Goal: Task Accomplishment & Management: Use online tool/utility

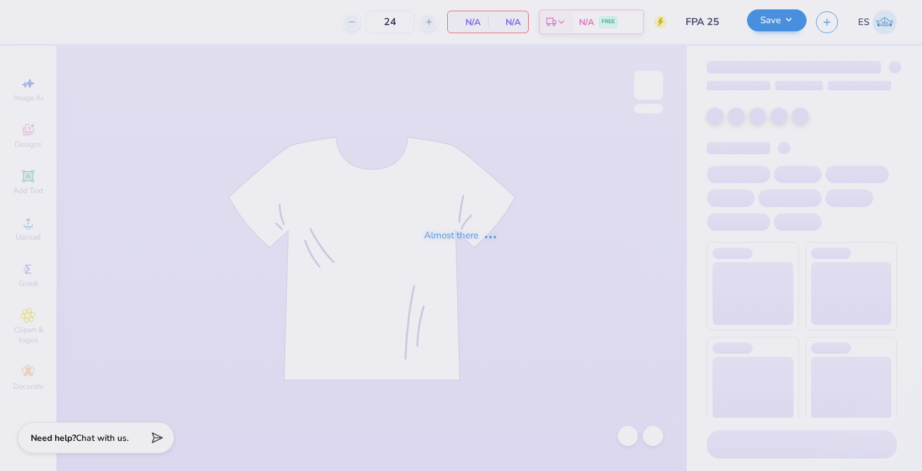
click at [707, 23] on input "FPA 25" at bounding box center [706, 21] width 61 height 25
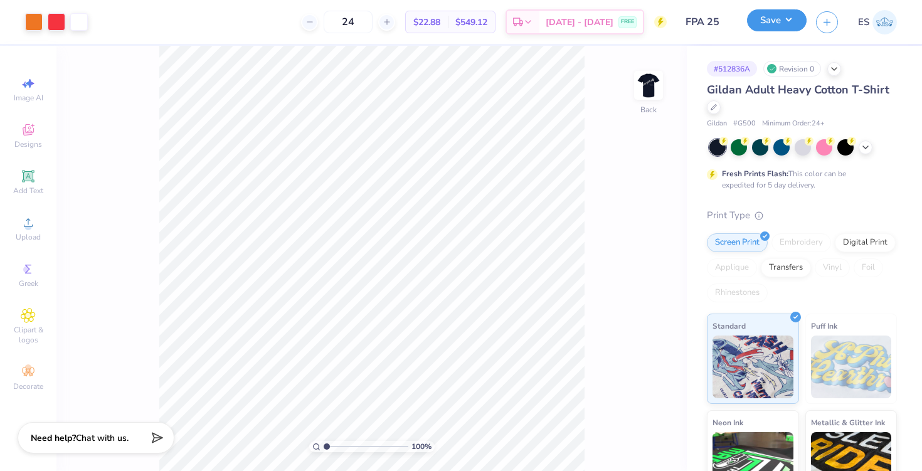
click at [796, 19] on button "Save" at bounding box center [777, 20] width 60 height 22
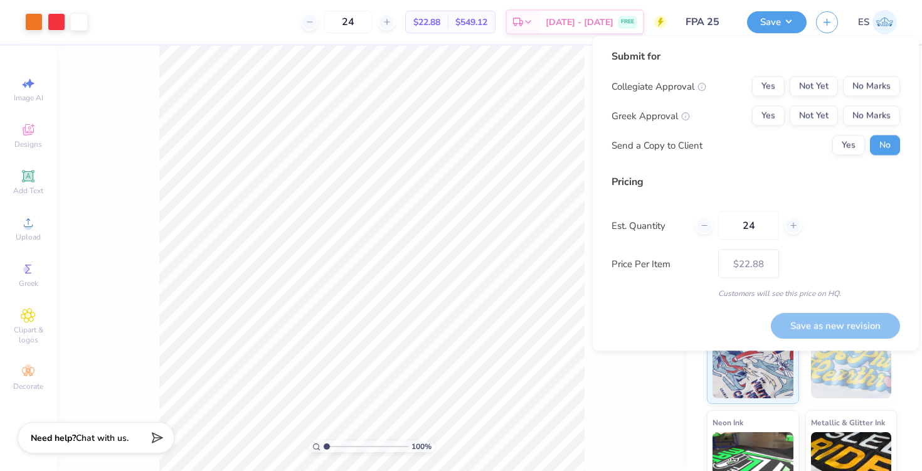
click at [596, 161] on div "Submit for Collegiate Approval Yes Not Yet No Marks Greek Approval Yes Not Yet …" at bounding box center [756, 193] width 326 height 315
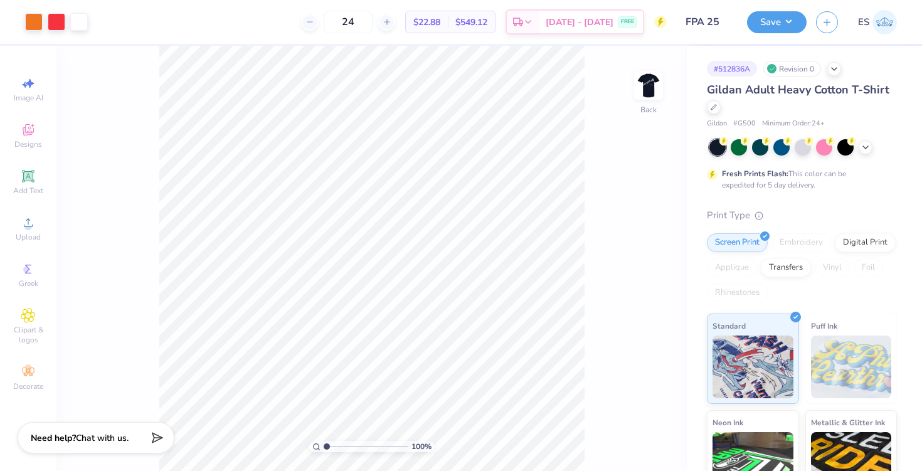
click at [705, 26] on input "FPA 25" at bounding box center [706, 21] width 61 height 25
click at [716, 16] on input "FPA 25" at bounding box center [706, 21] width 61 height 25
click at [639, 105] on div at bounding box center [649, 85] width 58 height 58
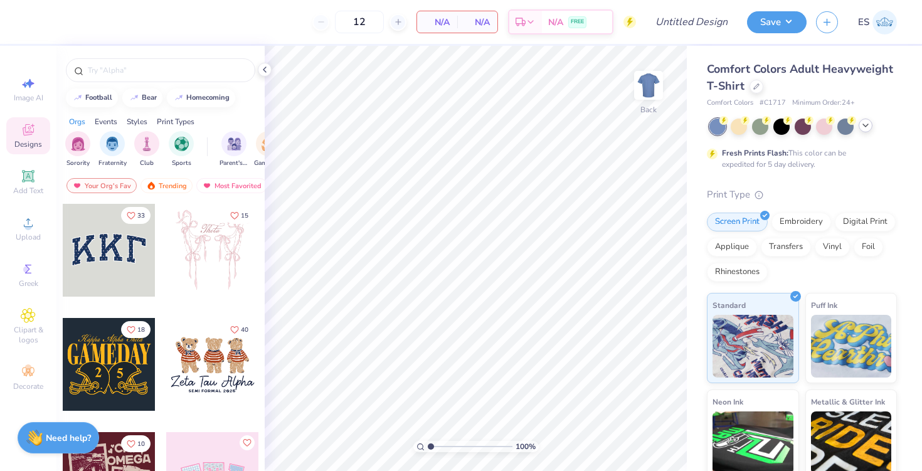
click at [866, 123] on icon at bounding box center [866, 125] width 10 height 10
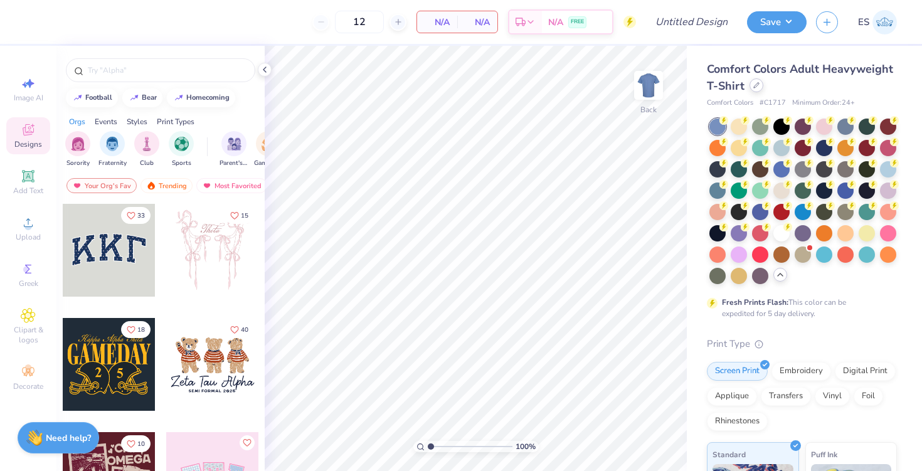
click at [757, 84] on icon at bounding box center [756, 85] width 5 height 5
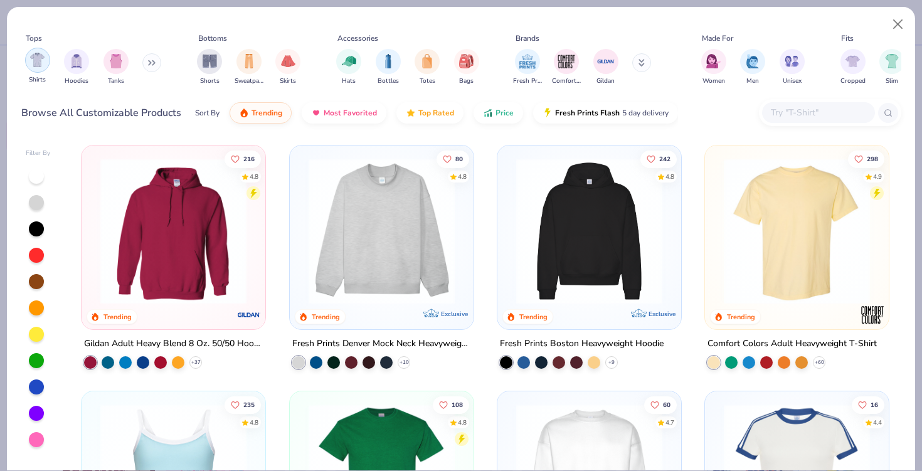
click at [34, 61] on img "filter for Shirts" at bounding box center [37, 60] width 14 height 14
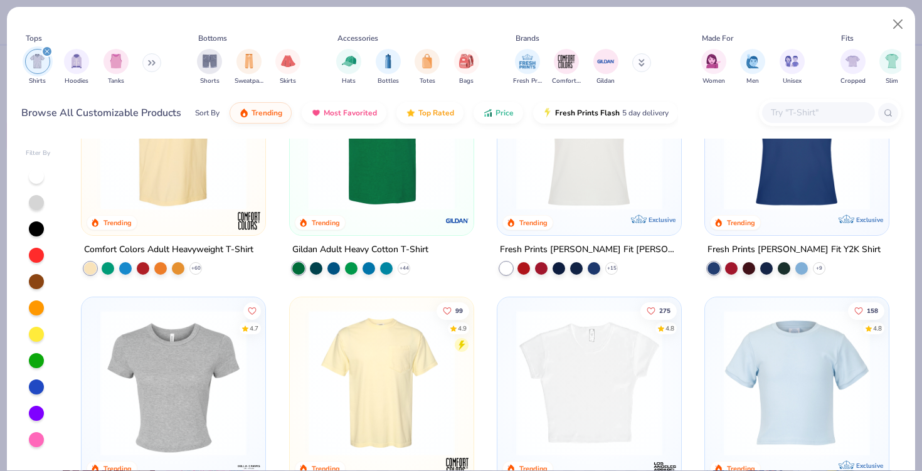
scroll to position [93, 0]
click at [349, 383] on img at bounding box center [381, 383] width 159 height 146
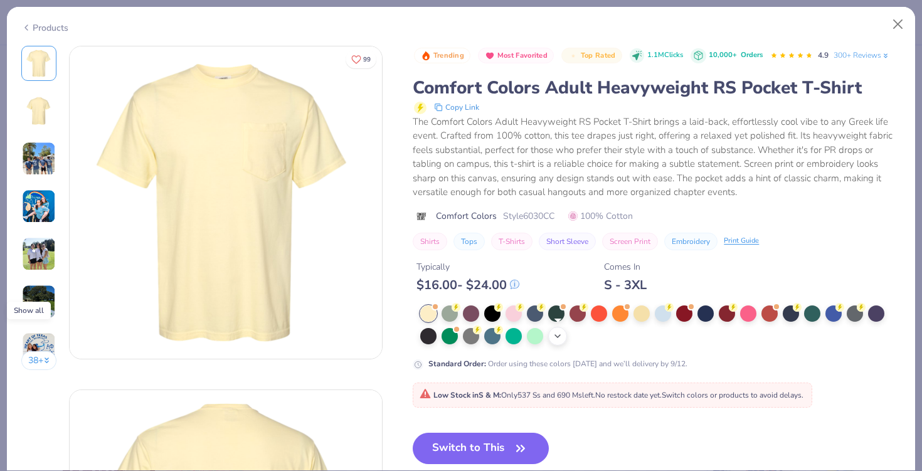
click at [555, 339] on icon at bounding box center [558, 336] width 10 height 10
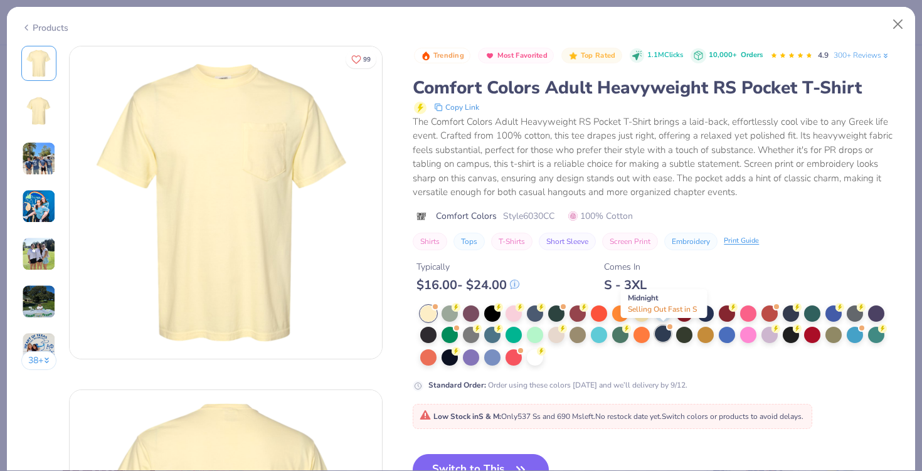
click at [658, 339] on div at bounding box center [663, 334] width 16 height 16
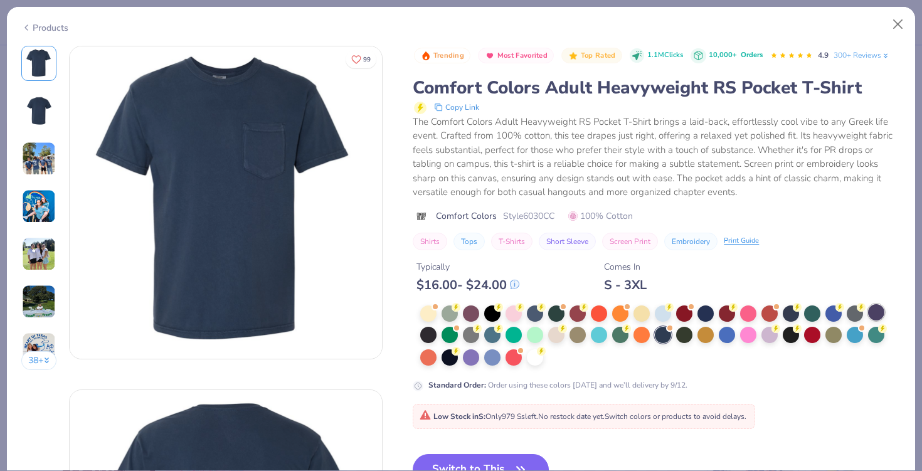
click at [879, 311] on div at bounding box center [876, 312] width 16 height 16
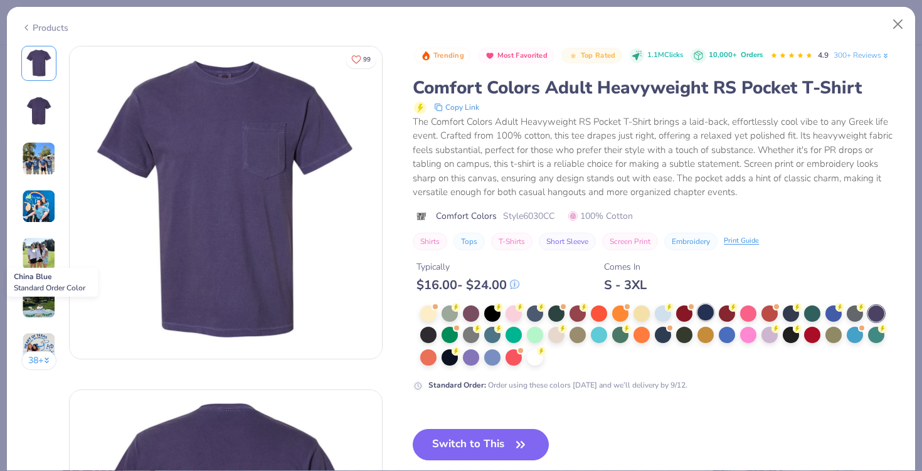
click at [708, 317] on div at bounding box center [705, 312] width 16 height 16
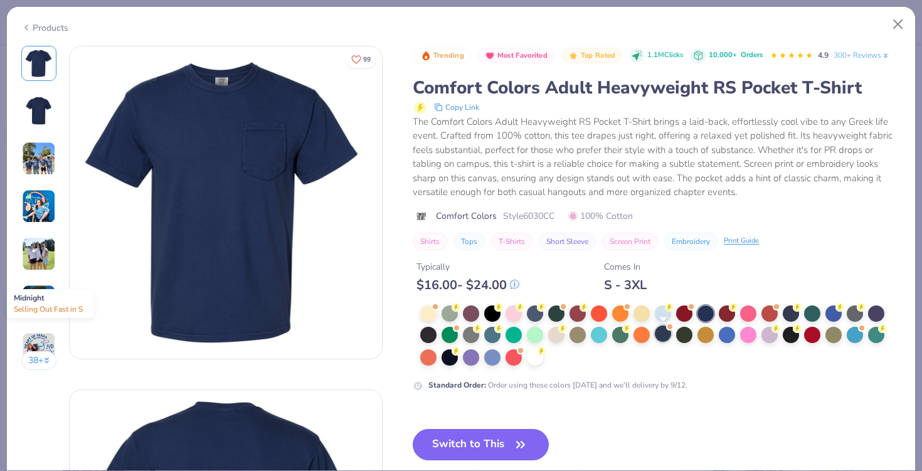
click at [664, 339] on div at bounding box center [663, 334] width 16 height 16
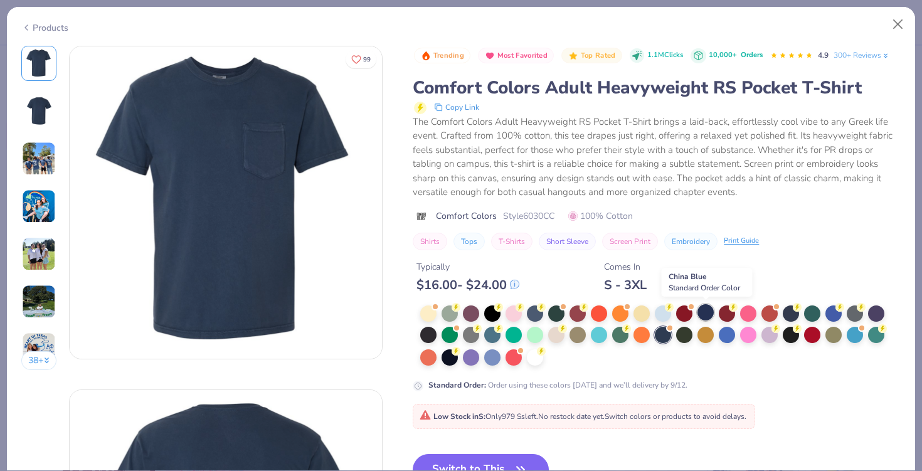
click at [706, 316] on div at bounding box center [705, 312] width 16 height 16
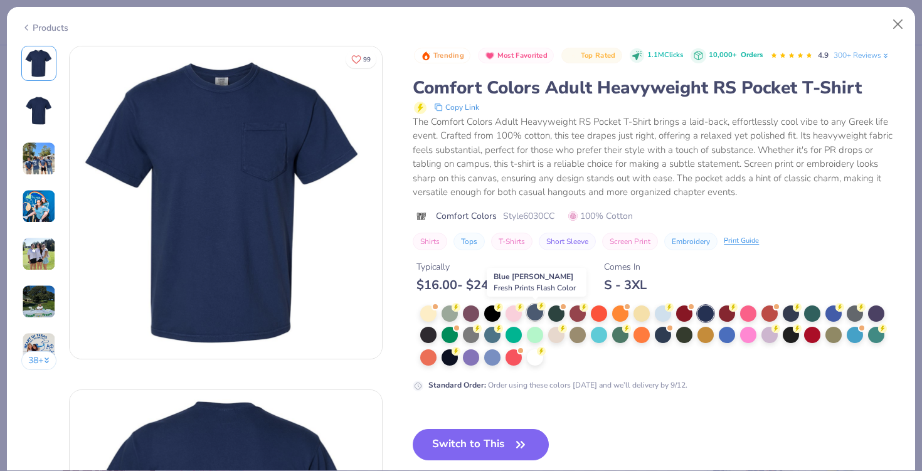
click at [535, 317] on div at bounding box center [535, 312] width 16 height 16
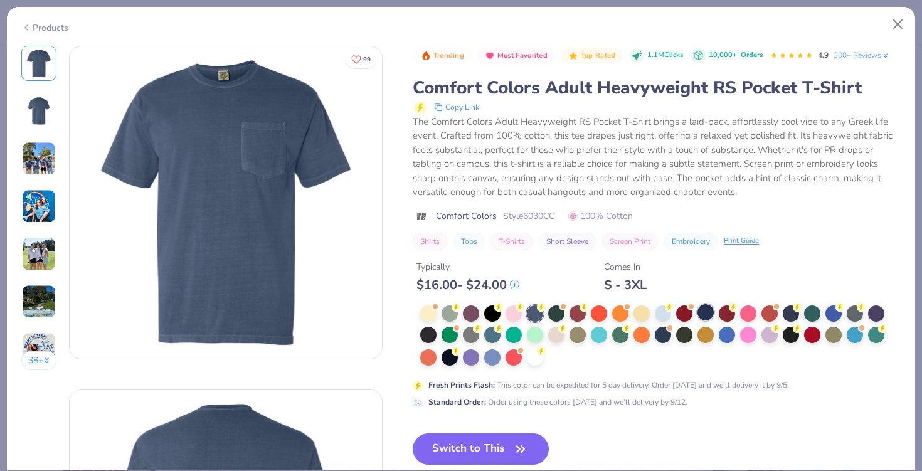
click at [707, 310] on div at bounding box center [705, 312] width 16 height 16
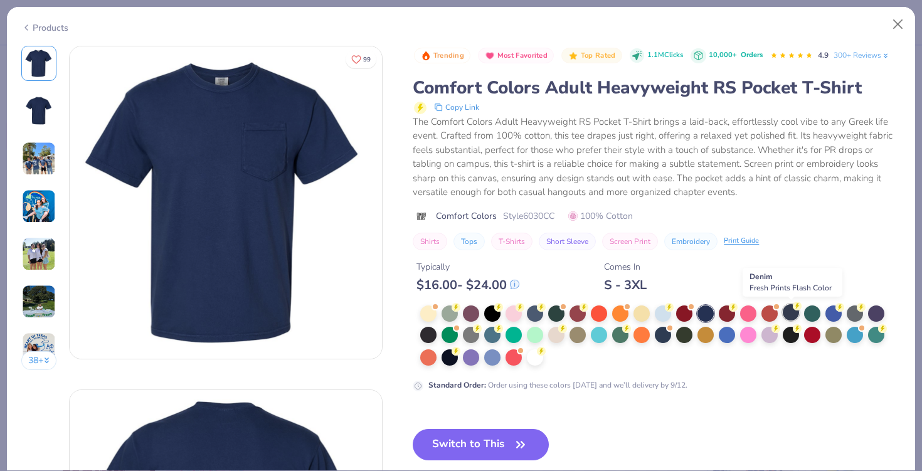
click at [792, 310] on div at bounding box center [791, 312] width 16 height 16
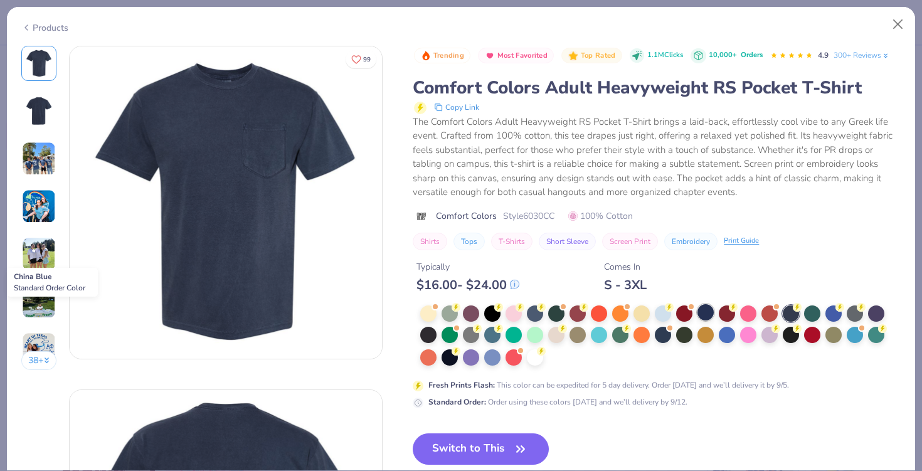
click at [708, 310] on div at bounding box center [705, 312] width 16 height 16
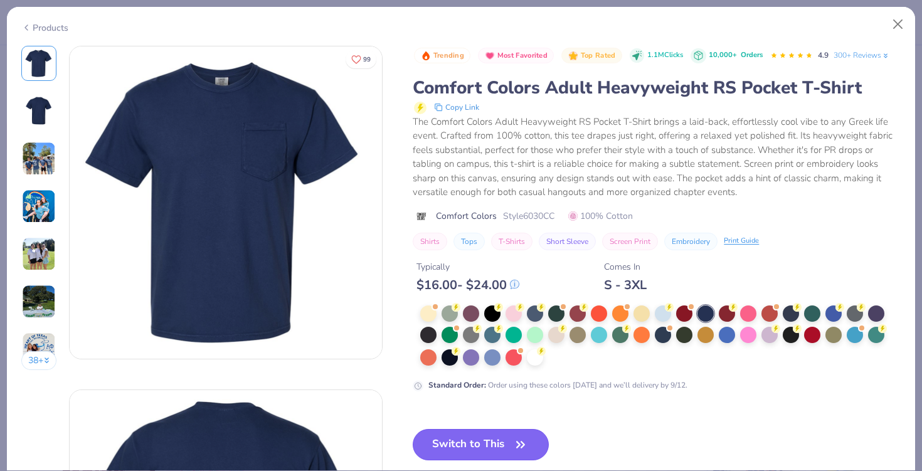
click at [493, 438] on button "Switch to This" at bounding box center [481, 444] width 136 height 31
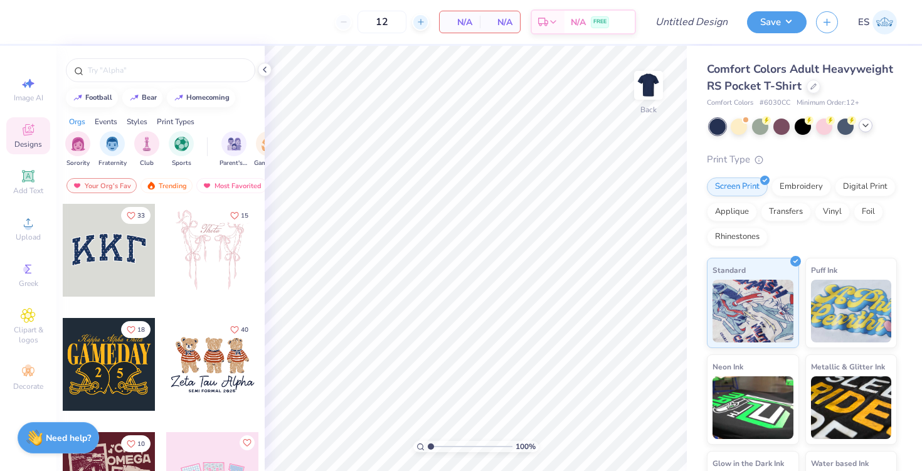
click at [425, 18] on icon at bounding box center [420, 22] width 9 height 9
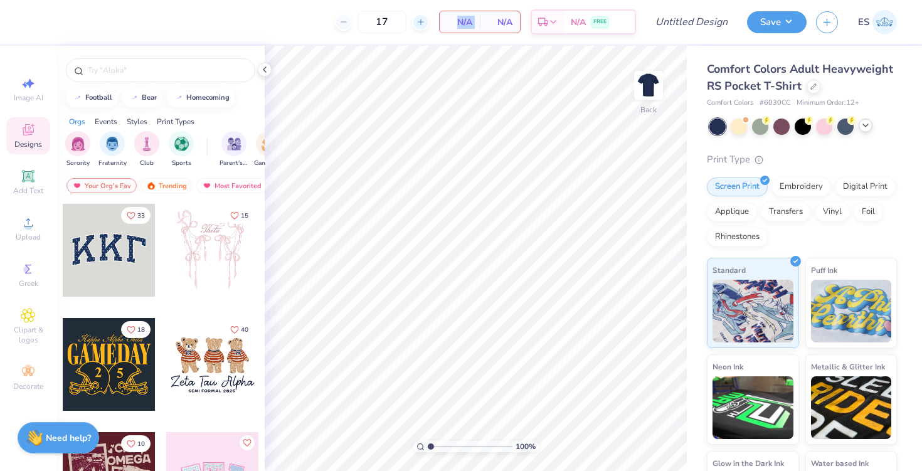
click at [425, 18] on icon at bounding box center [420, 22] width 9 height 9
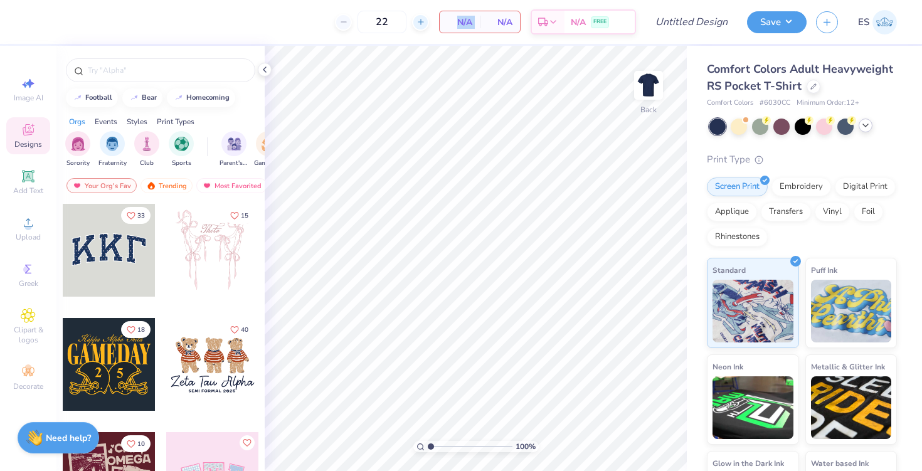
click at [425, 18] on icon at bounding box center [420, 22] width 9 height 9
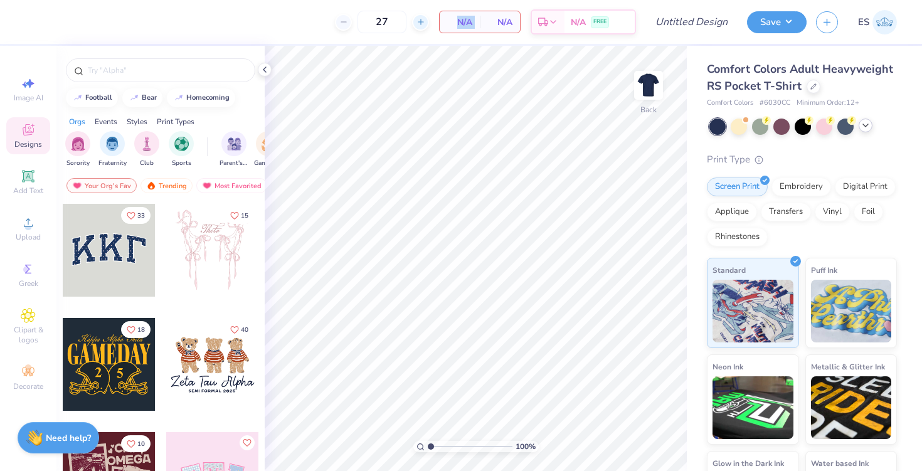
click at [425, 18] on icon at bounding box center [420, 22] width 9 height 9
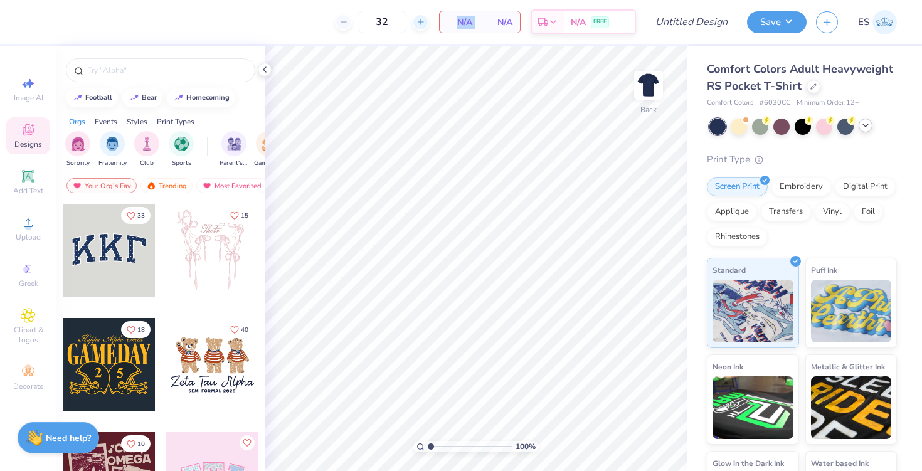
click at [425, 18] on icon at bounding box center [420, 22] width 9 height 9
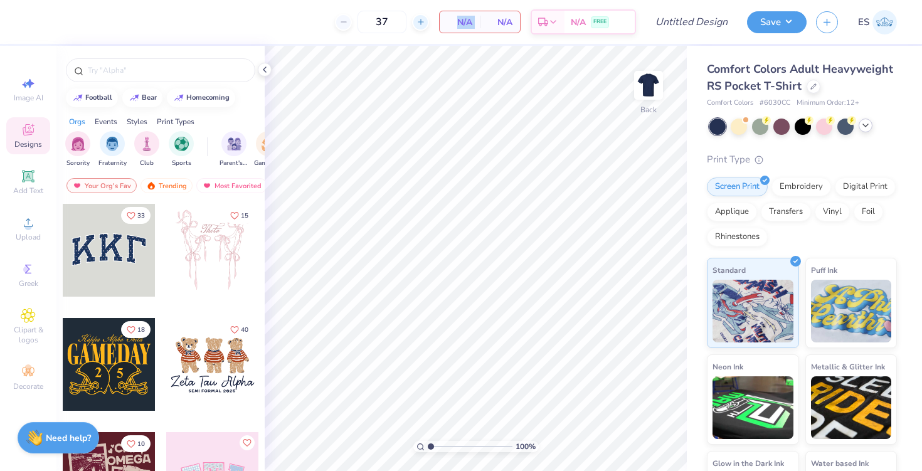
click at [425, 18] on icon at bounding box center [420, 22] width 9 height 9
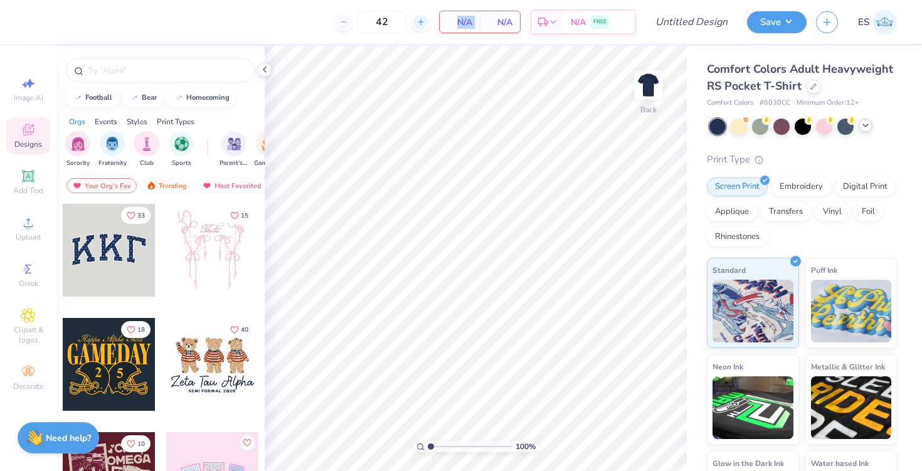
click at [425, 18] on icon at bounding box center [420, 22] width 9 height 9
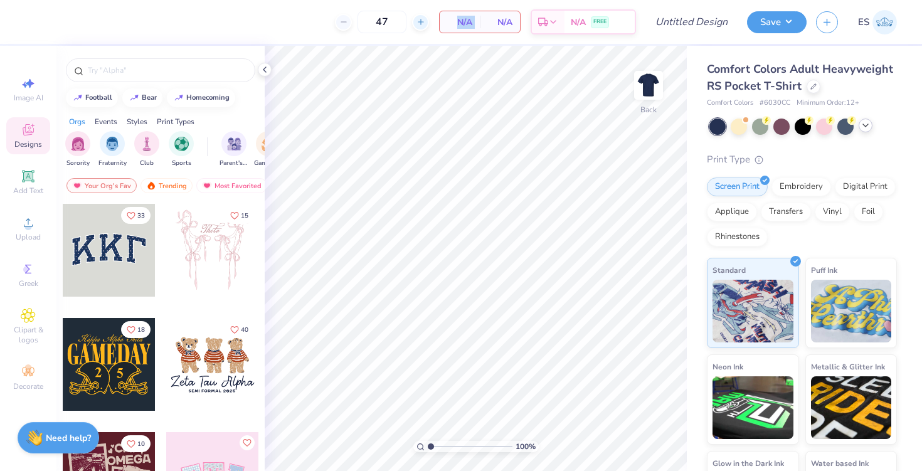
click at [425, 18] on icon at bounding box center [420, 22] width 9 height 9
click at [348, 26] on div at bounding box center [343, 22] width 17 height 17
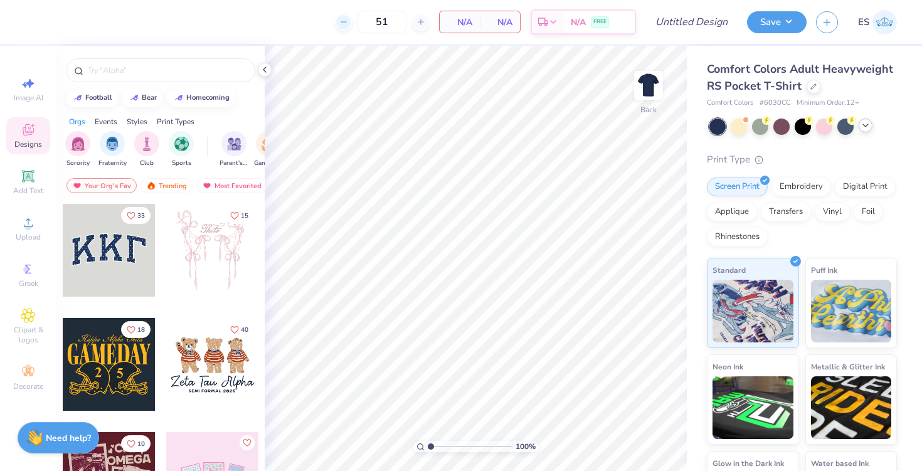
type input "50"
click at [29, 235] on span "Upload" at bounding box center [28, 237] width 25 height 10
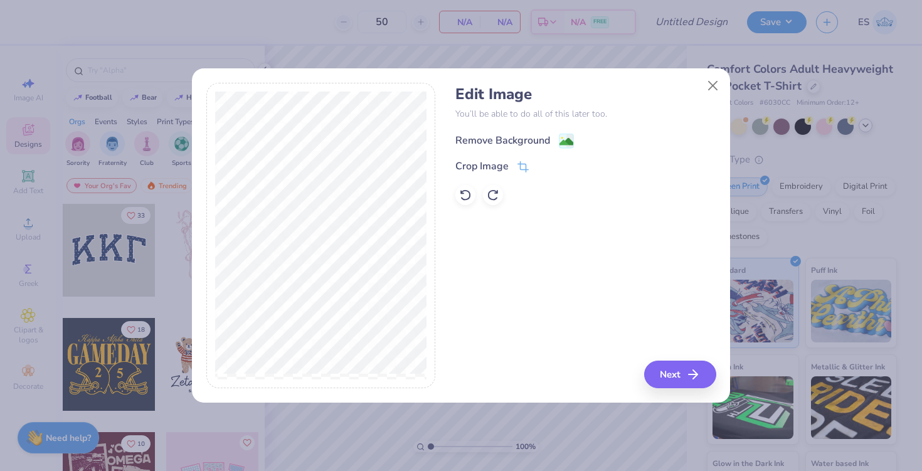
click at [517, 142] on div "Remove Background" at bounding box center [502, 140] width 95 height 15
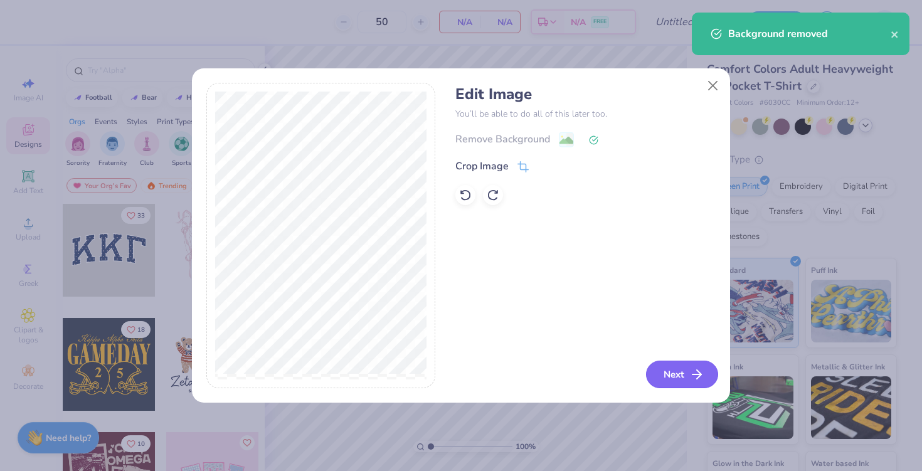
click at [669, 374] on button "Next" at bounding box center [682, 375] width 72 height 28
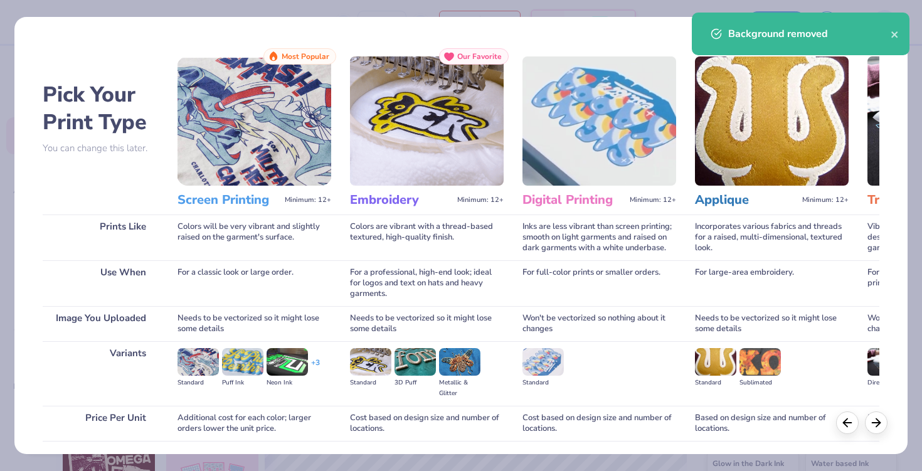
scroll to position [92, 0]
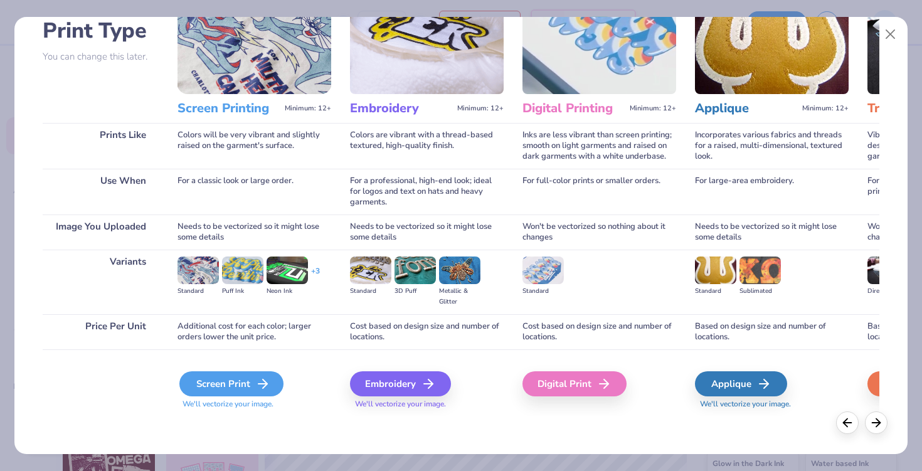
click at [222, 388] on div "Screen Print" at bounding box center [231, 383] width 104 height 25
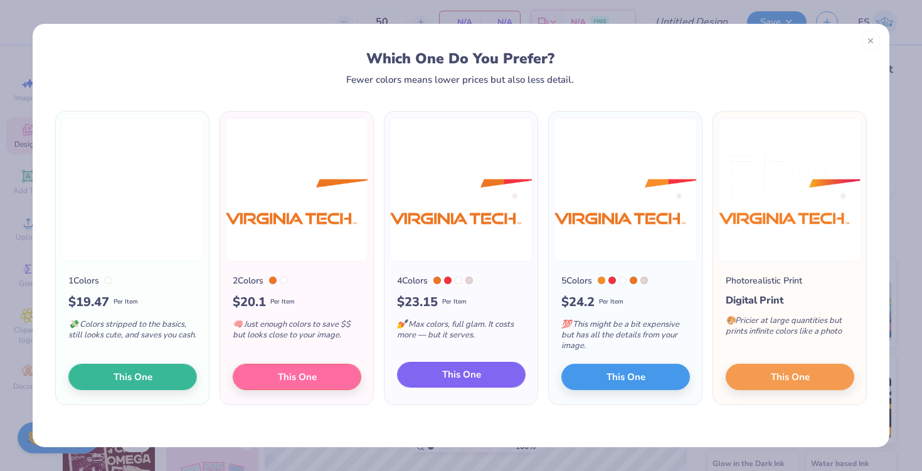
click at [440, 383] on button "This One" at bounding box center [461, 375] width 129 height 26
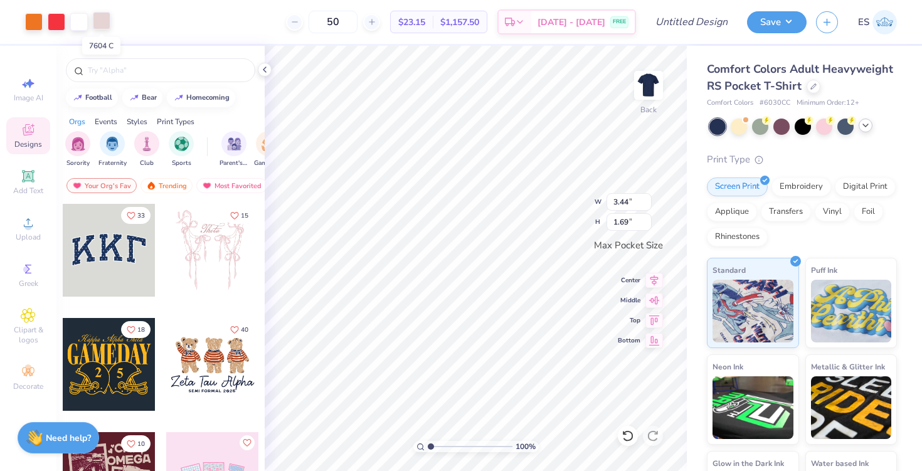
click at [102, 23] on div at bounding box center [102, 21] width 18 height 18
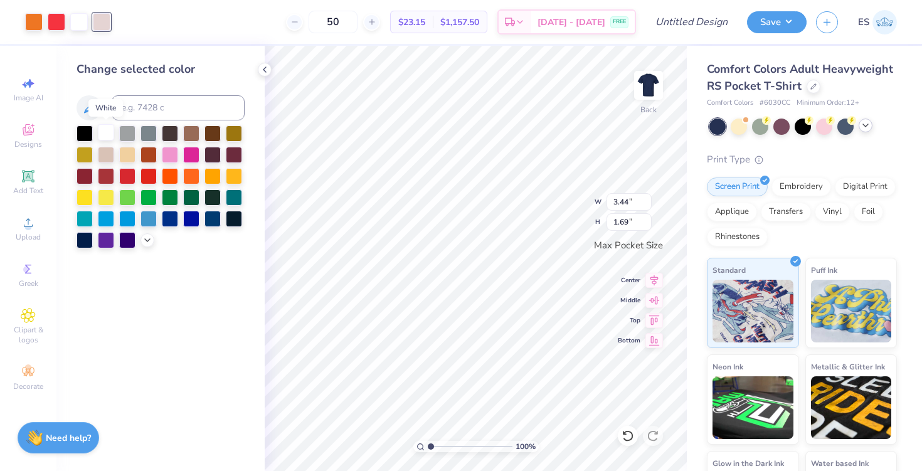
click at [109, 127] on div at bounding box center [106, 132] width 16 height 16
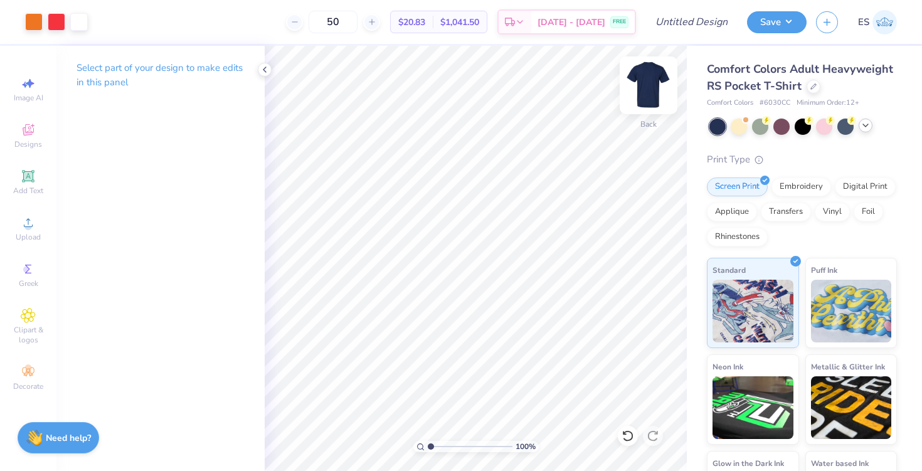
click at [652, 90] on img at bounding box center [648, 85] width 50 height 50
click at [260, 68] on icon at bounding box center [265, 70] width 10 height 10
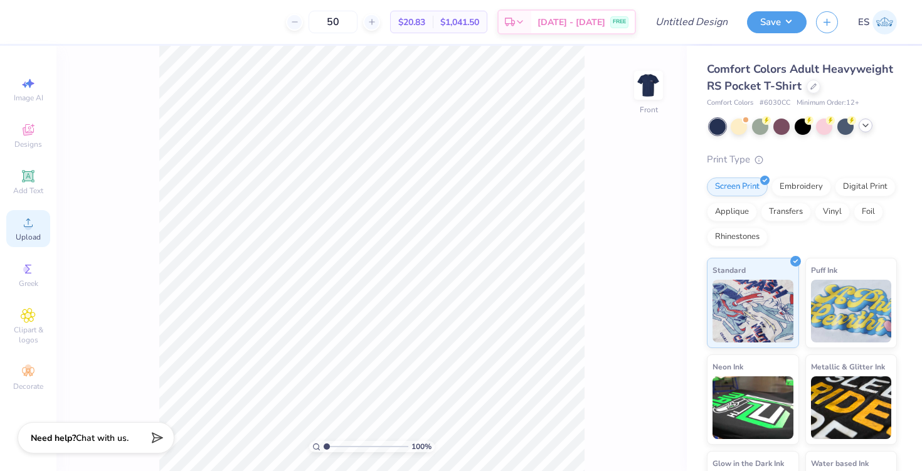
click at [30, 216] on icon at bounding box center [28, 222] width 15 height 15
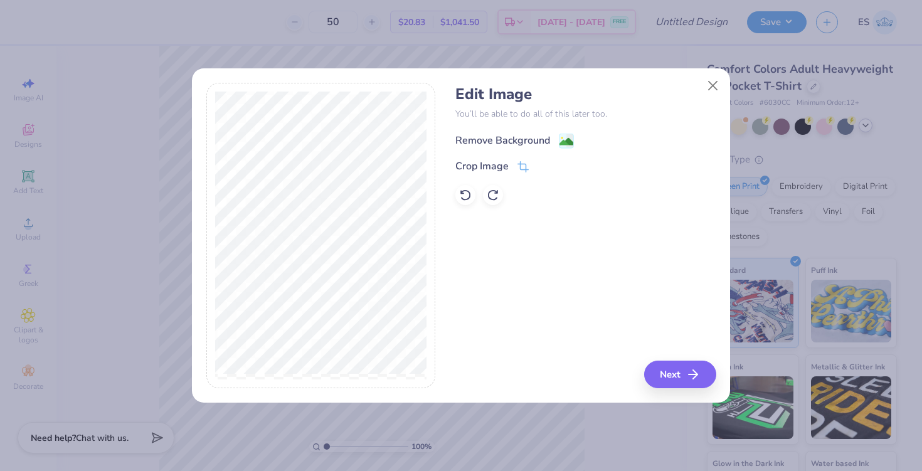
click at [520, 132] on div "Remove Background" at bounding box center [585, 140] width 260 height 16
click at [556, 141] on div "Remove Background" at bounding box center [514, 141] width 119 height 16
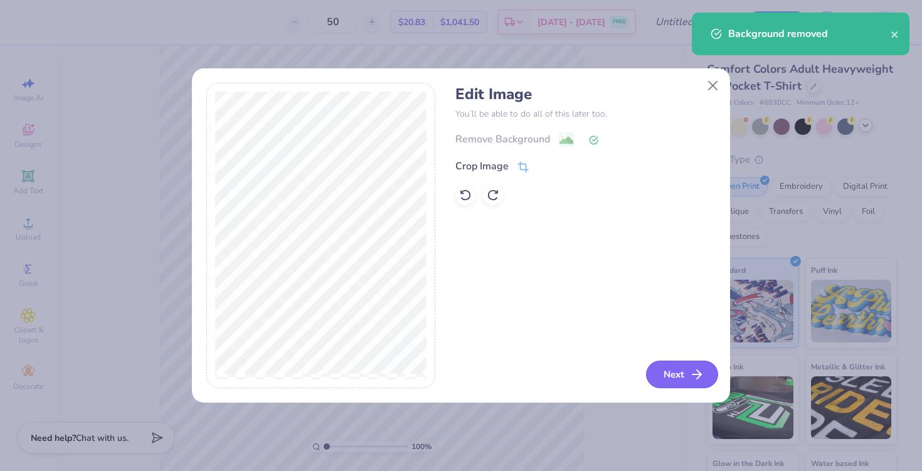
click at [671, 373] on button "Next" at bounding box center [682, 375] width 72 height 28
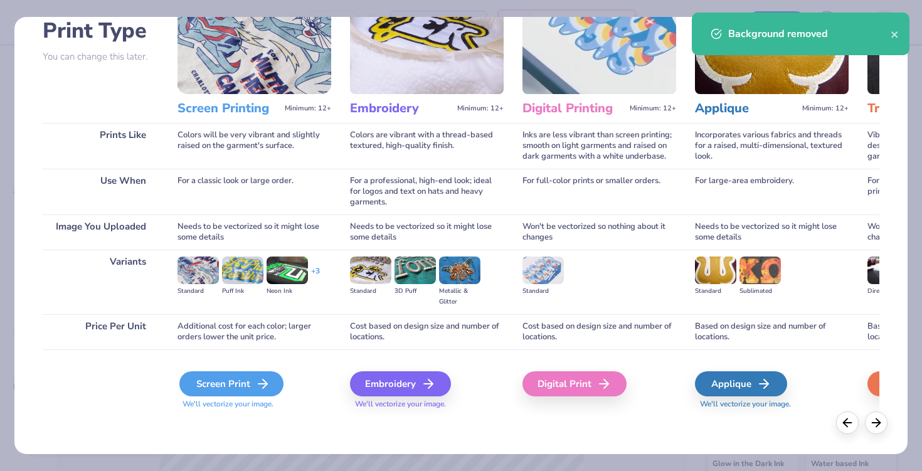
click at [248, 391] on div "Screen Print" at bounding box center [231, 383] width 104 height 25
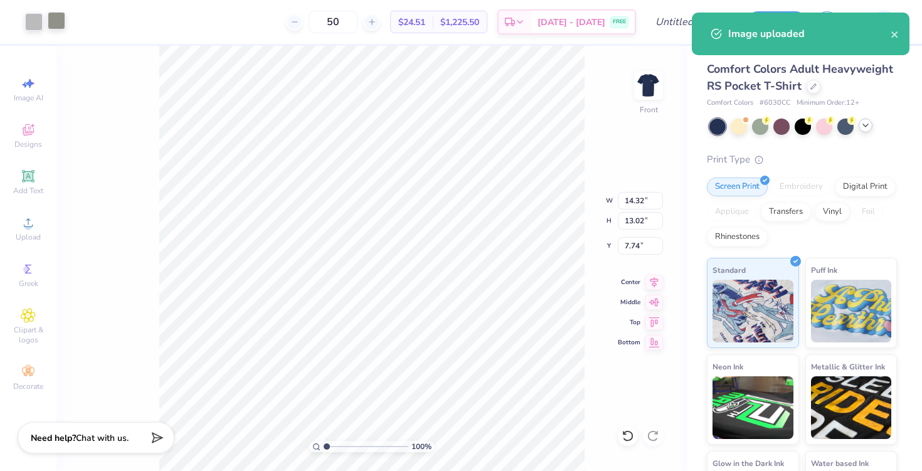
click at [58, 26] on div at bounding box center [57, 21] width 18 height 18
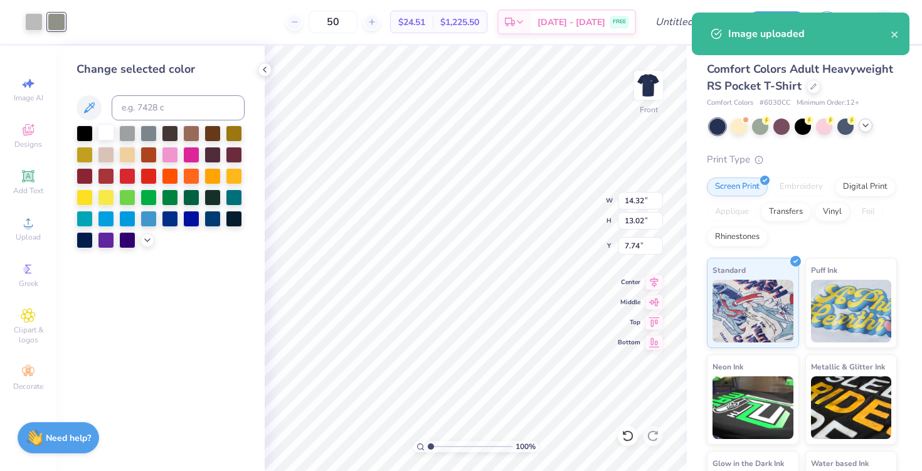
click at [104, 131] on div at bounding box center [106, 132] width 16 height 16
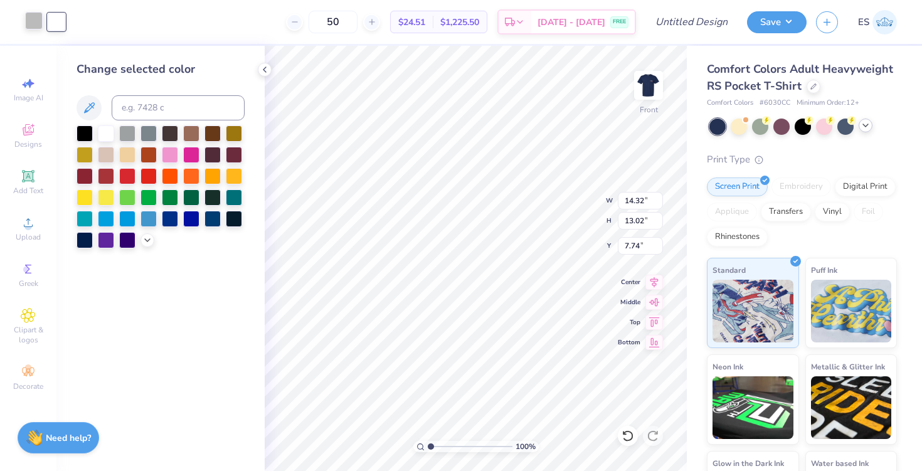
click at [29, 21] on div at bounding box center [34, 21] width 18 height 18
click at [102, 134] on div at bounding box center [106, 132] width 16 height 16
click at [65, 19] on div at bounding box center [57, 21] width 18 height 18
click at [110, 130] on div at bounding box center [106, 132] width 16 height 16
click at [269, 44] on div "Art colors 50 $24.51 Per Item $1,225.50 Total Est. Delivery [DATE] - [DATE] FRE…" at bounding box center [461, 235] width 922 height 471
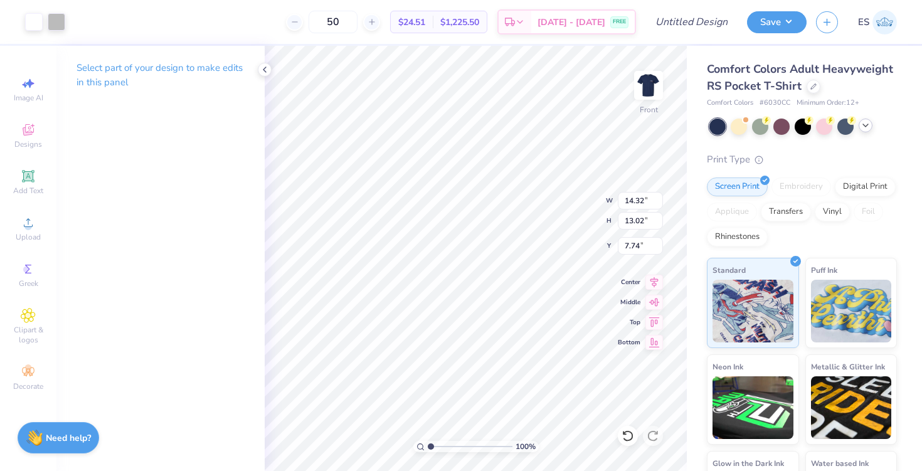
type input "13.29"
type input "12.08"
type input "8.21"
click at [867, 130] on div at bounding box center [866, 126] width 14 height 14
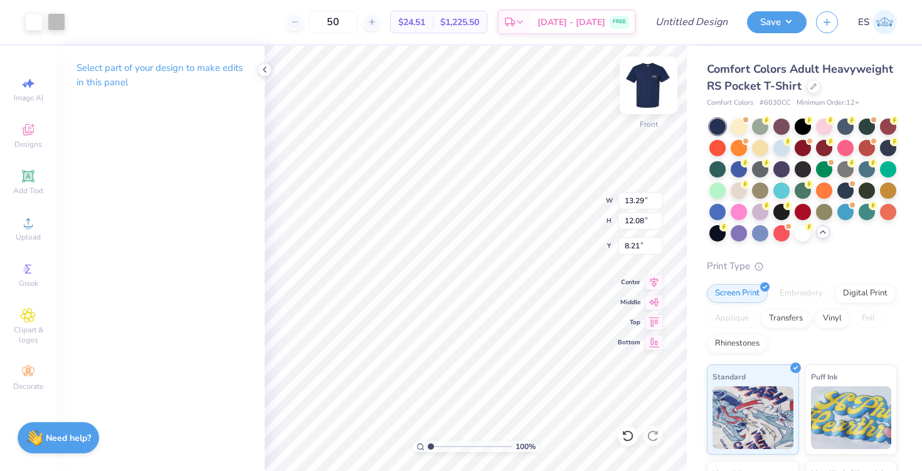
click at [644, 85] on img at bounding box center [648, 85] width 50 height 50
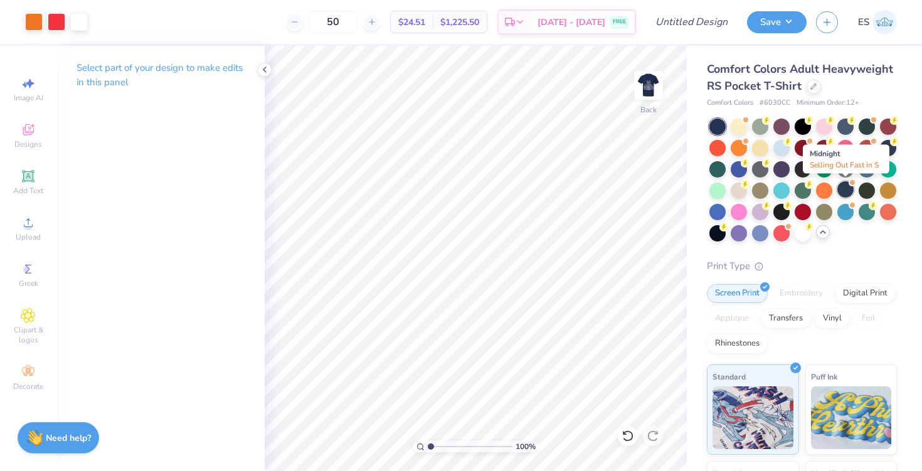
click at [849, 188] on div at bounding box center [845, 189] width 16 height 16
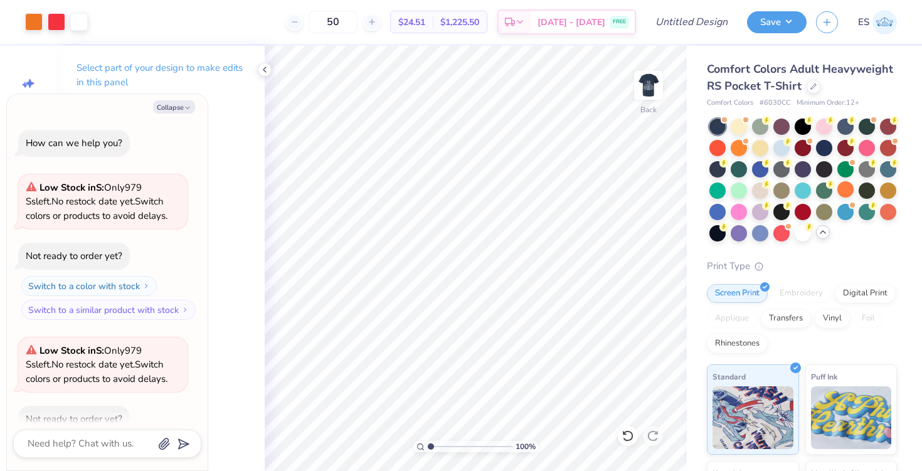
scroll to position [69, 0]
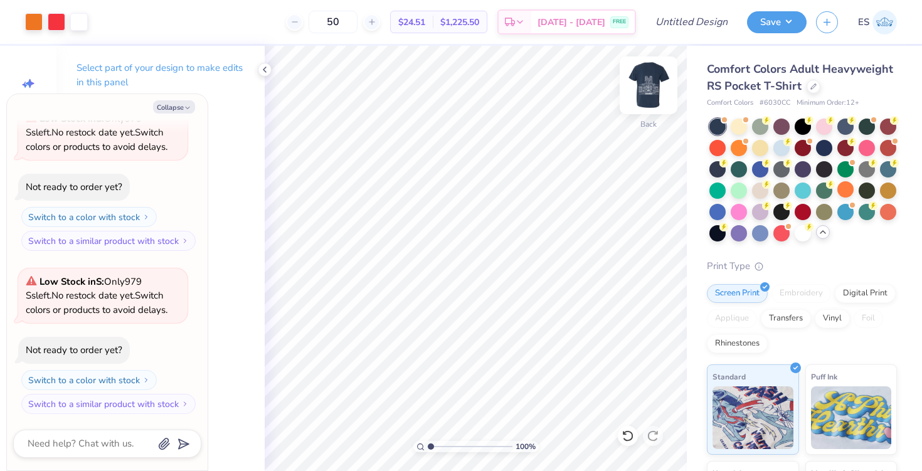
click at [647, 78] on img at bounding box center [648, 85] width 50 height 50
click at [827, 142] on div at bounding box center [824, 147] width 16 height 16
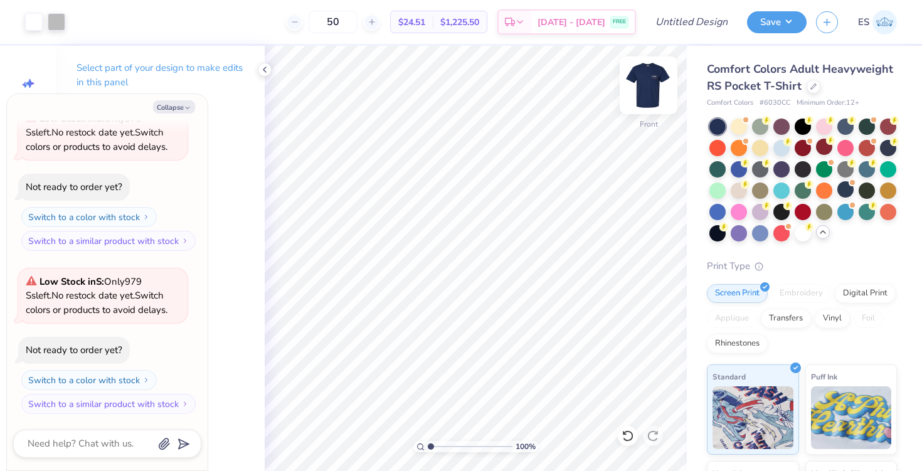
click at [648, 80] on img at bounding box center [648, 85] width 50 height 50
click at [261, 69] on icon at bounding box center [265, 70] width 10 height 10
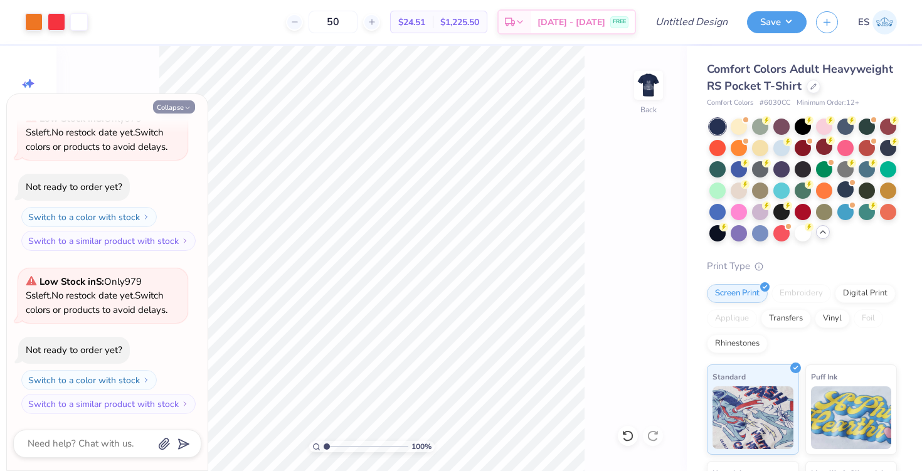
click at [185, 105] on icon "button" at bounding box center [188, 108] width 8 height 8
type textarea "x"
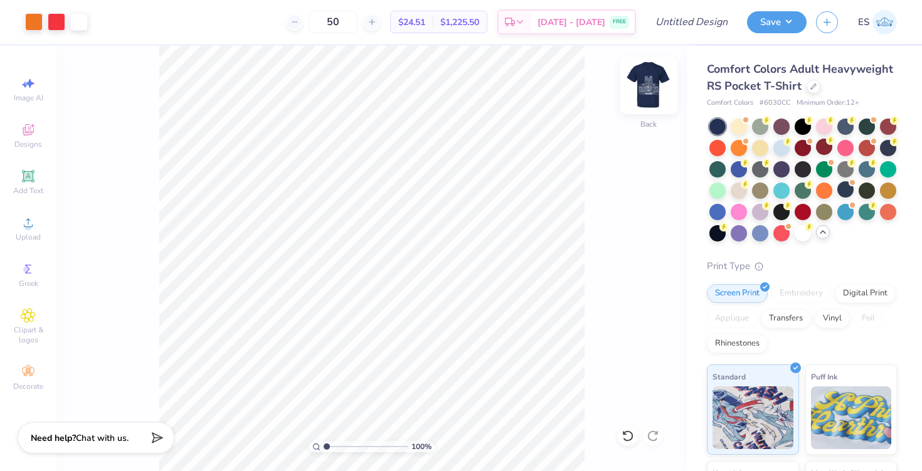
click at [658, 78] on img at bounding box center [648, 85] width 50 height 50
click at [658, 78] on img at bounding box center [648, 85] width 25 height 25
click at [653, 90] on img at bounding box center [648, 85] width 50 height 50
click at [653, 90] on img at bounding box center [648, 85] width 25 height 25
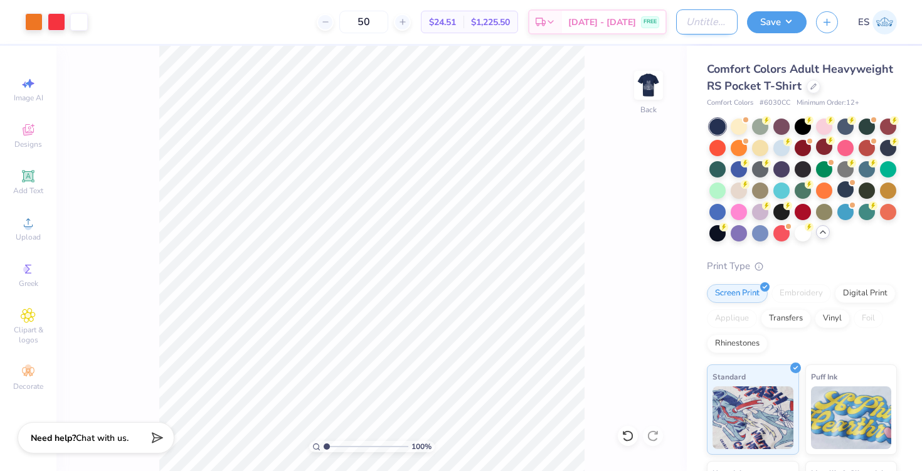
click at [698, 24] on input "Design Title" at bounding box center [706, 21] width 61 height 25
type input "FPA Fall 25 Shirts"
click at [772, 16] on button "Save" at bounding box center [777, 20] width 60 height 22
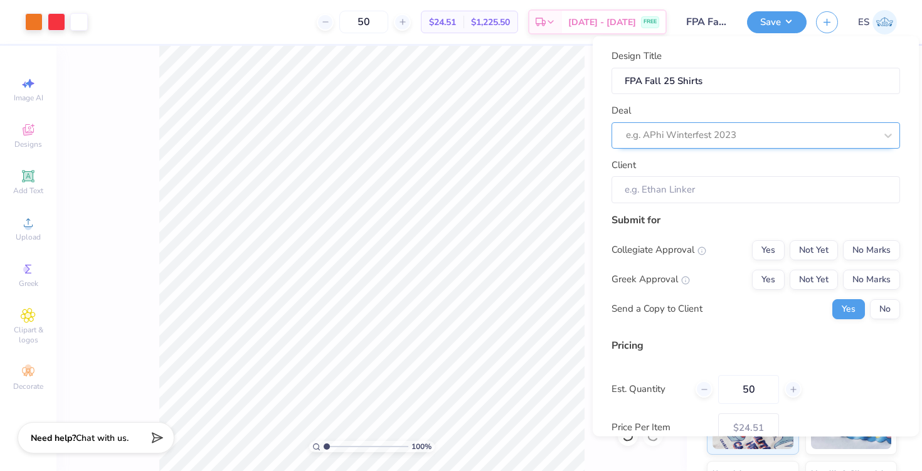
click at [780, 137] on div at bounding box center [751, 135] width 250 height 17
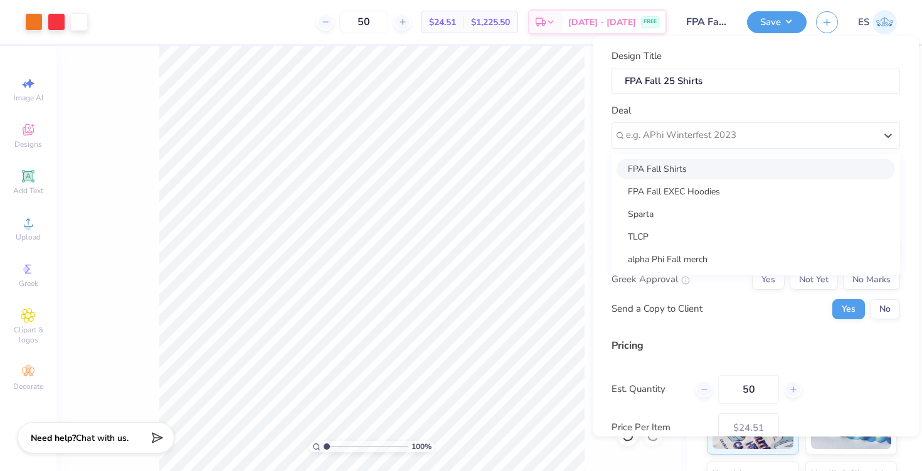
click at [763, 165] on div "FPA Fall Shirts" at bounding box center [756, 168] width 278 height 21
type input "[PERSON_NAME]"
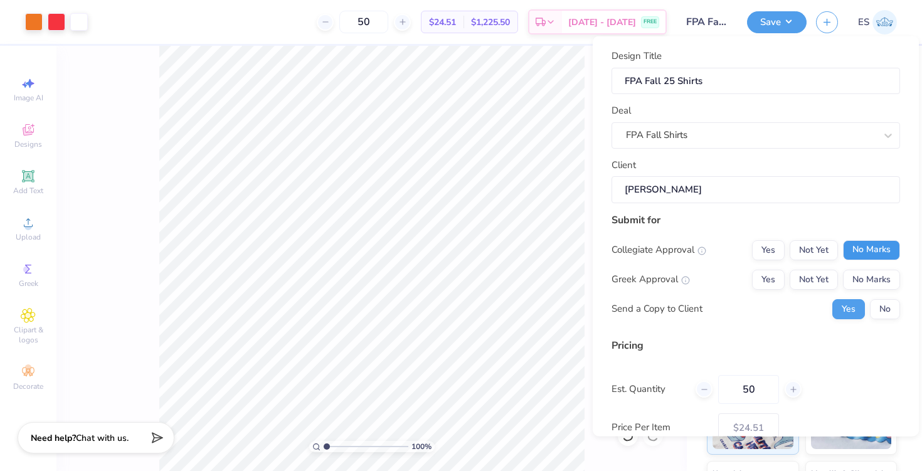
click at [857, 247] on button "No Marks" at bounding box center [871, 250] width 57 height 20
click at [871, 273] on button "No Marks" at bounding box center [871, 279] width 57 height 20
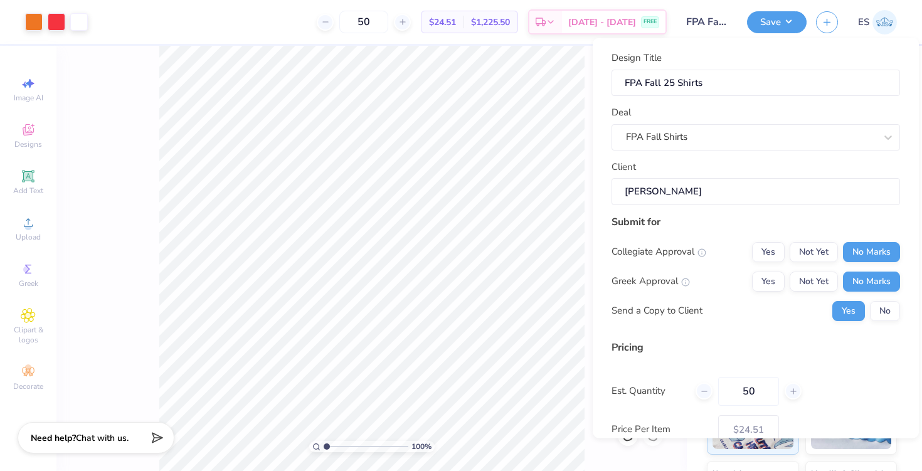
scroll to position [78, 0]
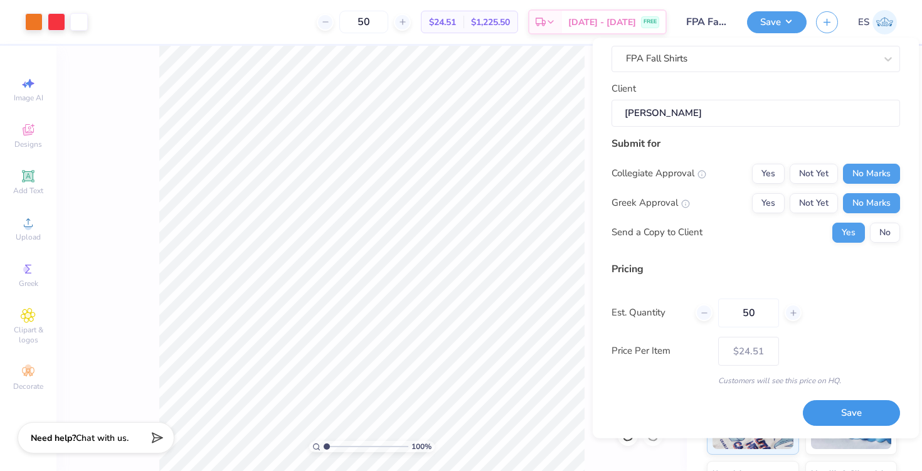
click at [836, 411] on button "Save" at bounding box center [851, 414] width 97 height 26
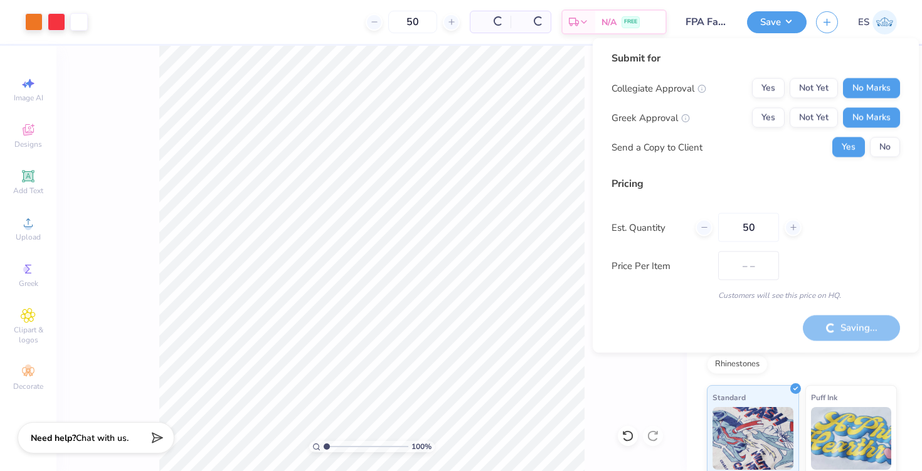
type input "$24.51"
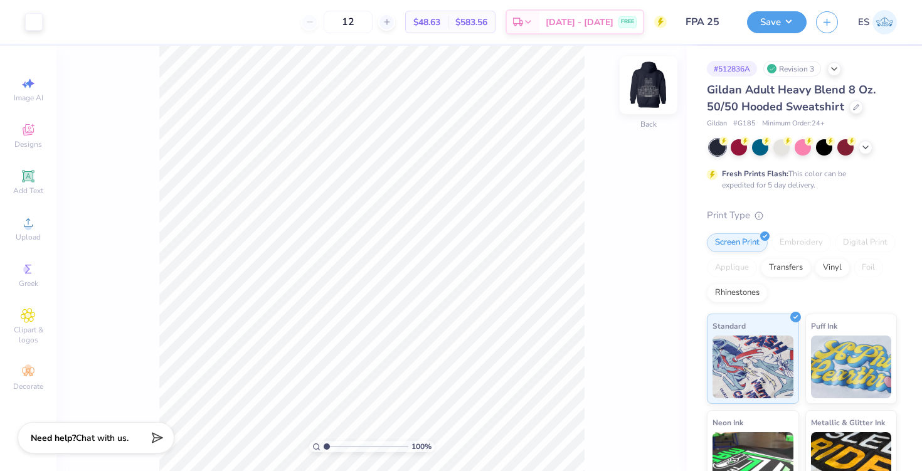
click at [642, 90] on img at bounding box center [648, 85] width 50 height 50
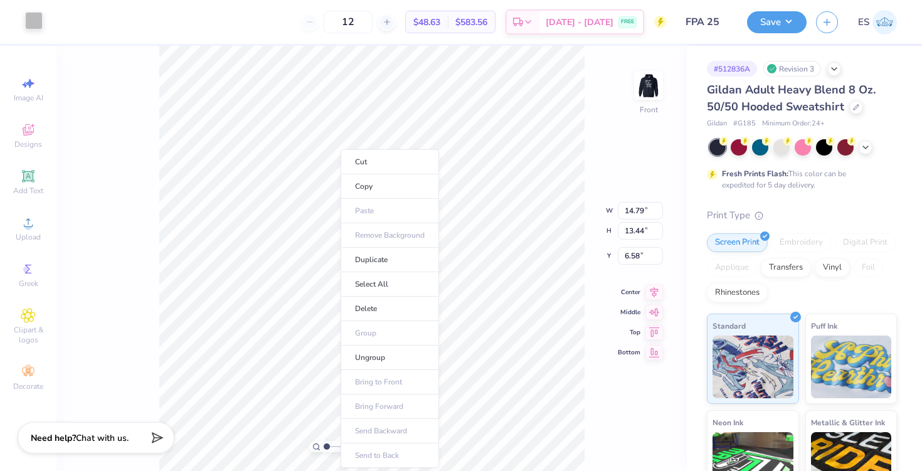
click at [27, 20] on div at bounding box center [34, 21] width 18 height 18
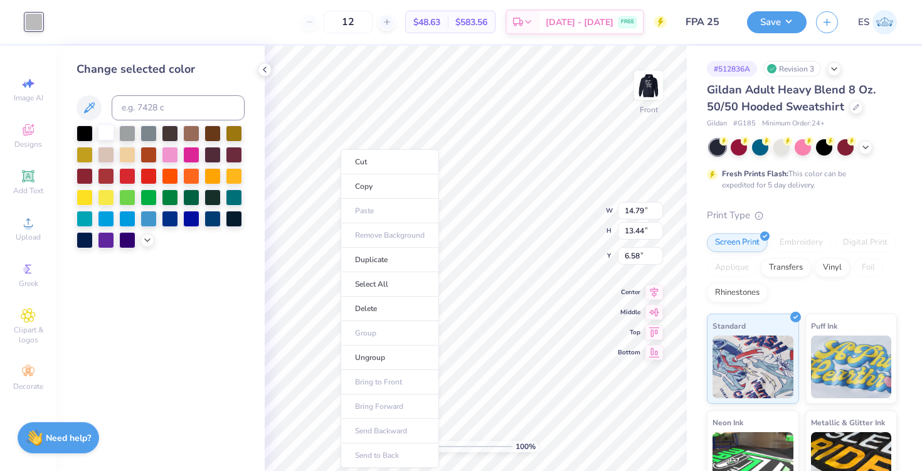
click at [105, 138] on div at bounding box center [106, 132] width 16 height 16
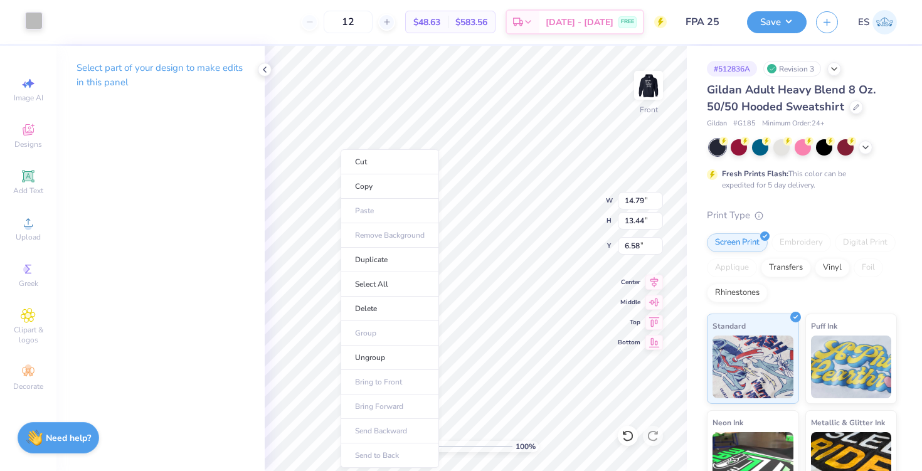
click at [37, 25] on div at bounding box center [34, 21] width 18 height 18
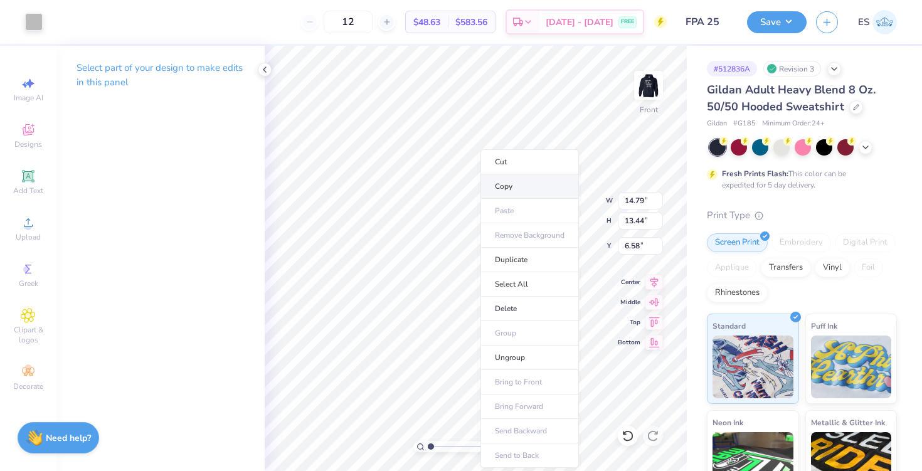
click at [505, 181] on li "Copy" at bounding box center [529, 186] width 98 height 24
click at [499, 192] on li "Copy" at bounding box center [528, 186] width 98 height 24
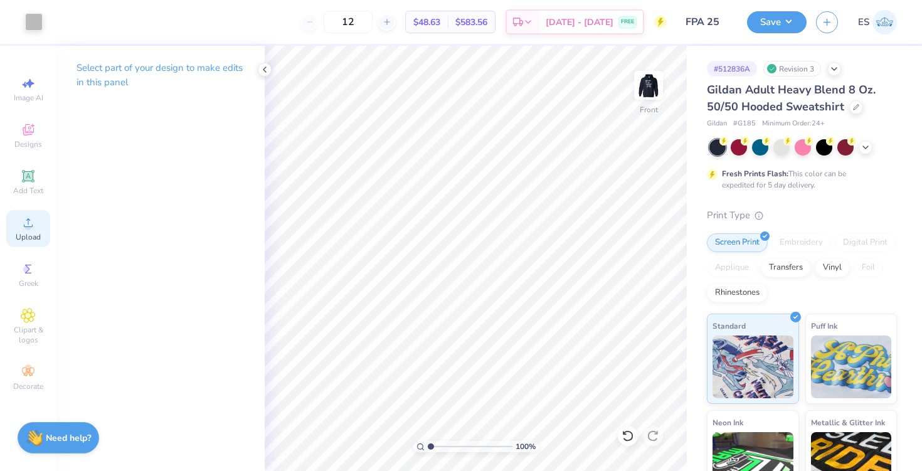
click at [28, 225] on circle at bounding box center [27, 226] width 7 height 7
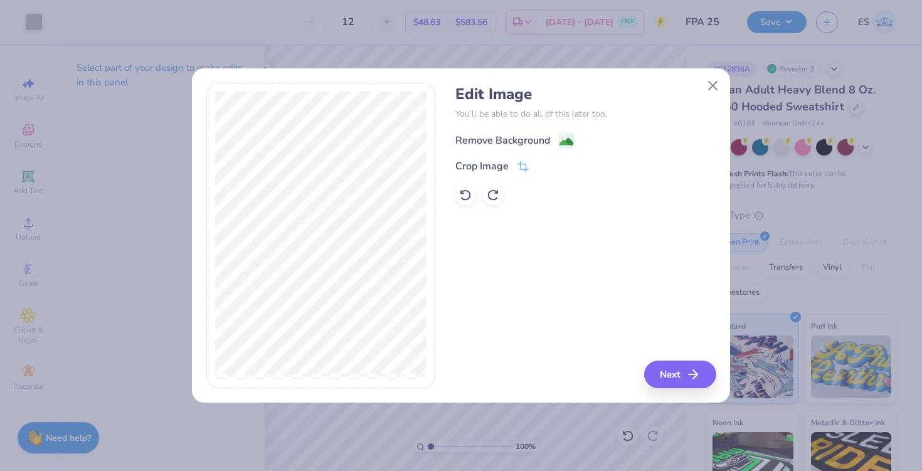
click at [491, 137] on div "Remove Background" at bounding box center [502, 140] width 95 height 15
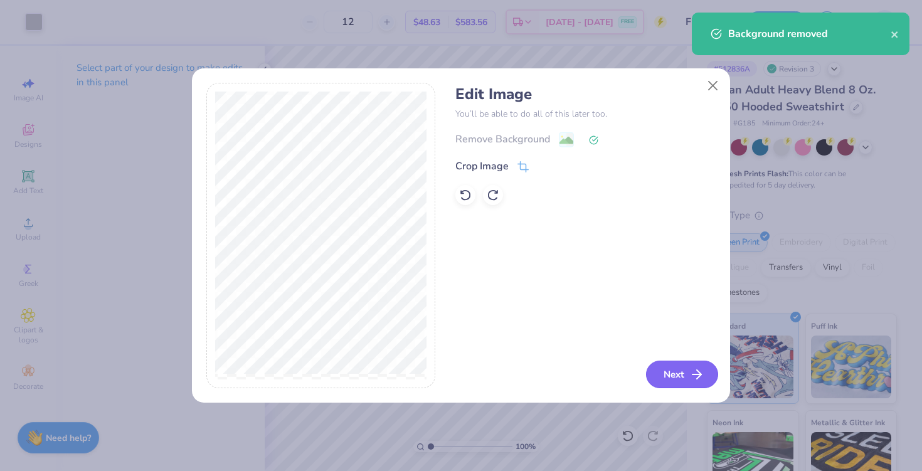
click at [672, 378] on button "Next" at bounding box center [682, 375] width 72 height 28
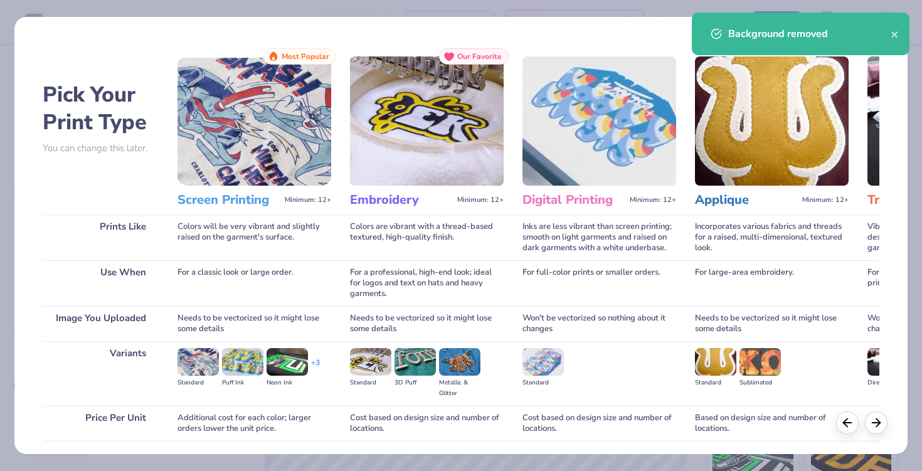
scroll to position [92, 0]
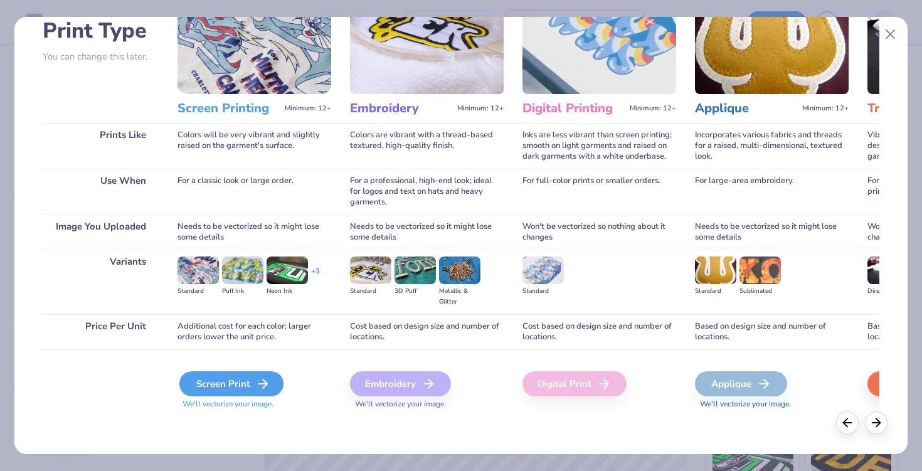
click at [241, 391] on div "Screen Print" at bounding box center [231, 383] width 104 height 25
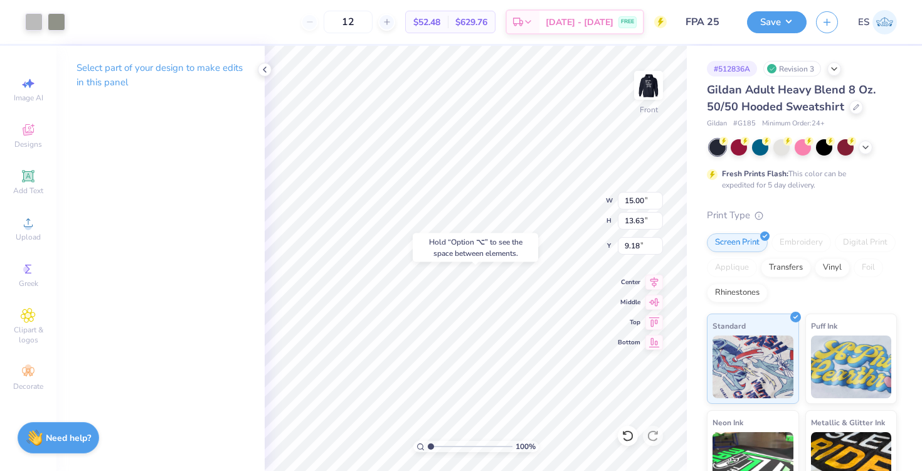
type input "14.79"
type input "13.44"
type input "6.58"
type input "6.00"
click at [33, 19] on div at bounding box center [34, 21] width 18 height 18
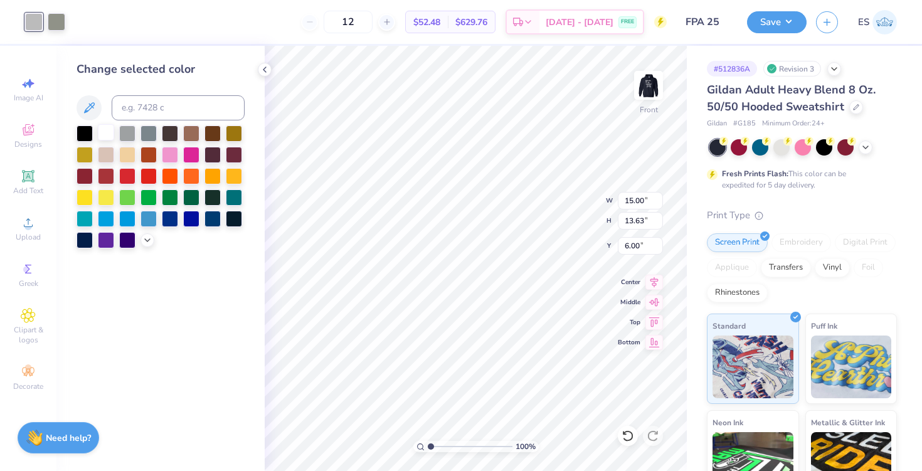
click at [100, 130] on div at bounding box center [106, 132] width 16 height 16
click at [48, 23] on div at bounding box center [57, 21] width 18 height 18
click at [105, 132] on div at bounding box center [106, 132] width 16 height 16
click at [54, 25] on div at bounding box center [57, 21] width 18 height 18
click at [107, 139] on div at bounding box center [106, 132] width 16 height 16
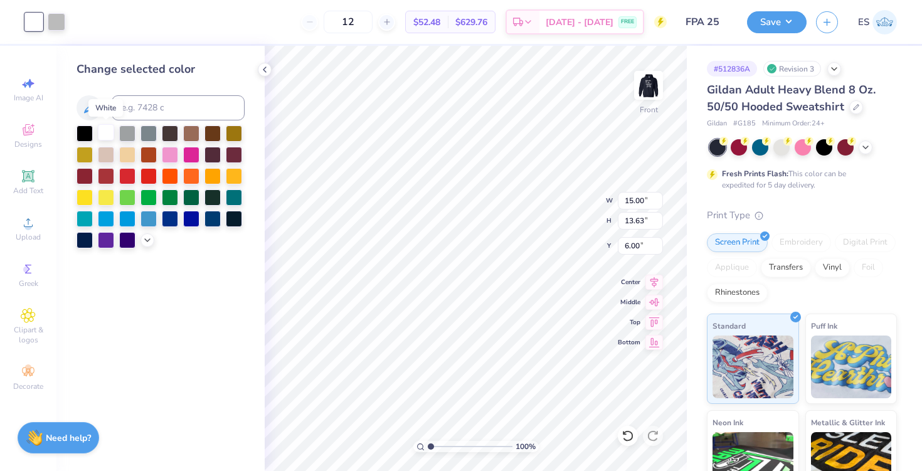
click at [105, 132] on div at bounding box center [106, 132] width 16 height 16
click at [51, 19] on div at bounding box center [57, 21] width 18 height 18
click at [107, 134] on div at bounding box center [106, 132] width 16 height 16
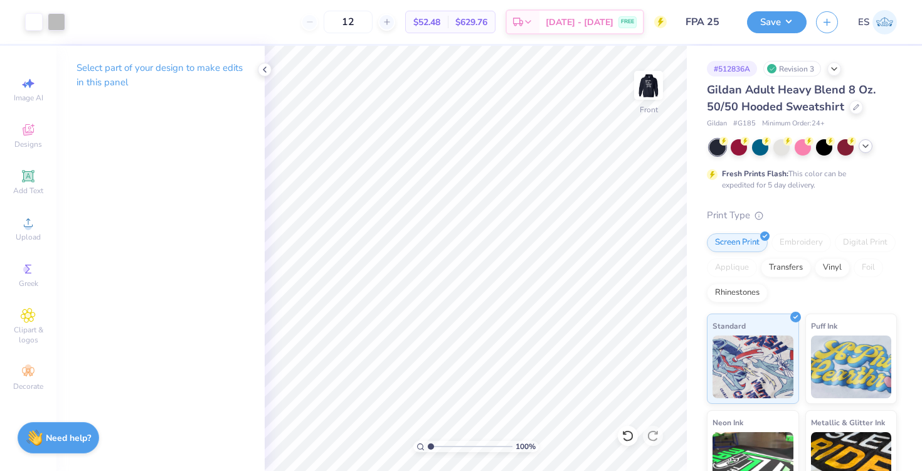
click at [864, 148] on icon at bounding box center [866, 146] width 10 height 10
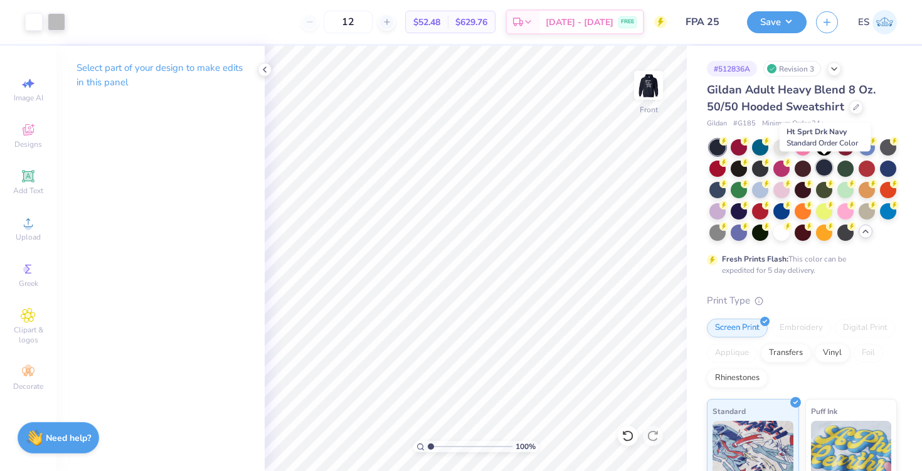
click at [820, 171] on div at bounding box center [824, 167] width 16 height 16
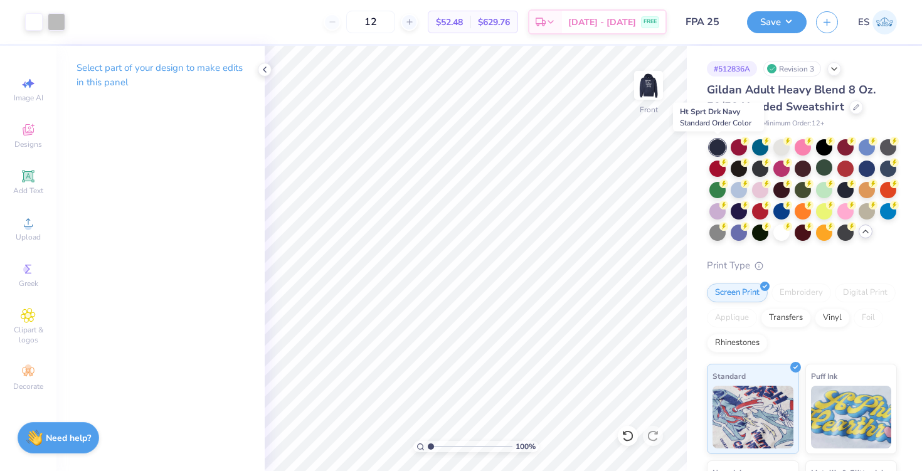
click at [716, 147] on div at bounding box center [717, 147] width 16 height 16
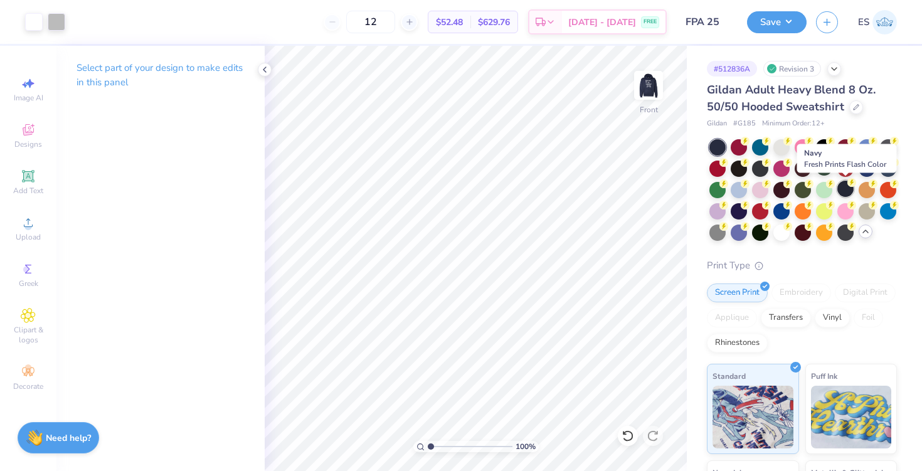
click at [846, 186] on div at bounding box center [845, 189] width 16 height 16
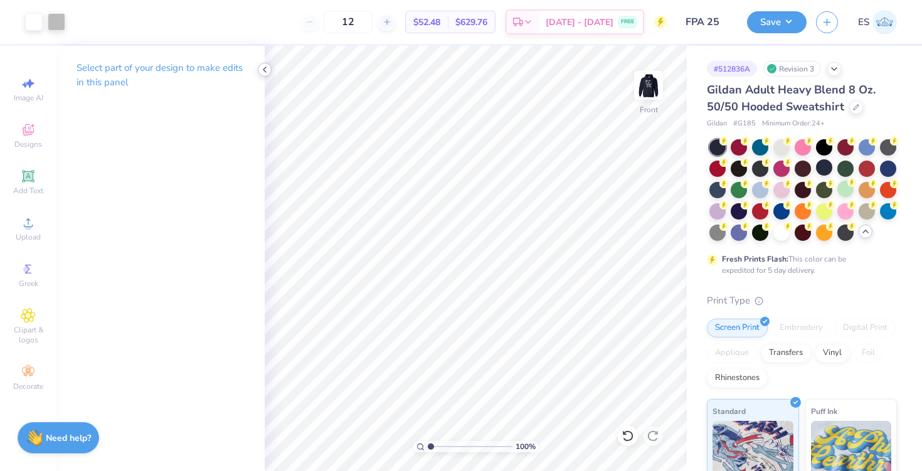
click at [262, 70] on icon at bounding box center [265, 70] width 10 height 10
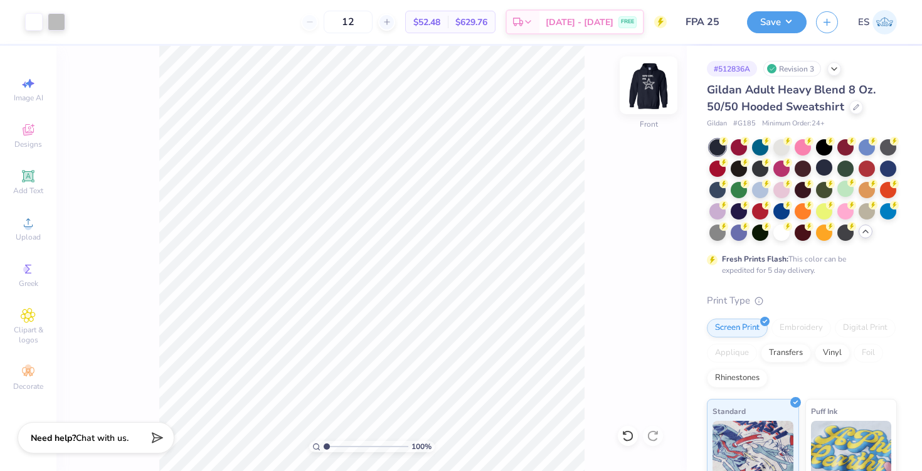
click at [646, 86] on img at bounding box center [648, 85] width 50 height 50
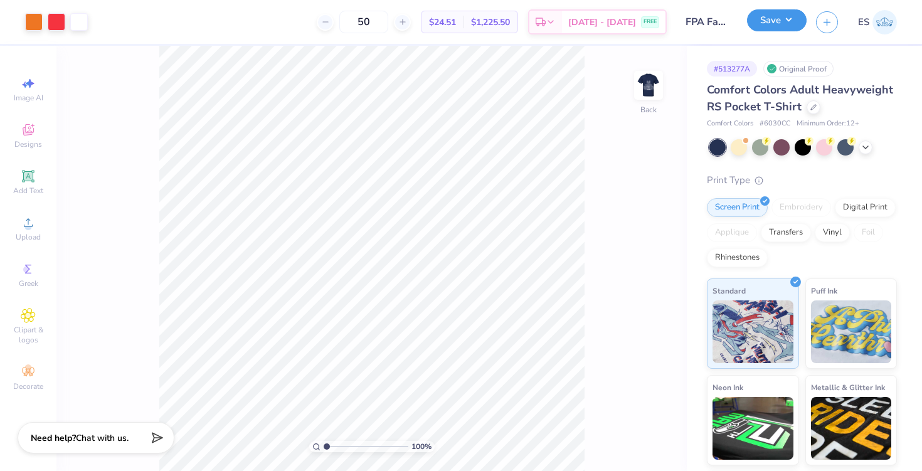
click at [783, 23] on button "Save" at bounding box center [777, 20] width 60 height 22
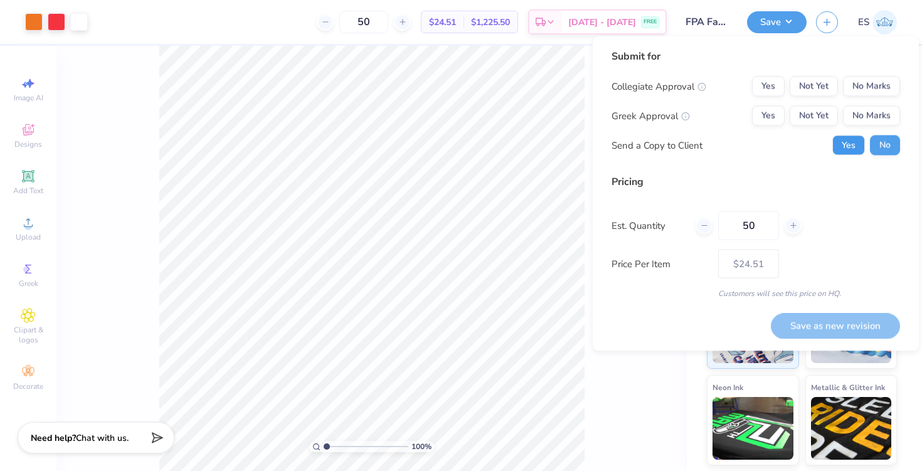
click at [851, 150] on button "Yes" at bounding box center [848, 145] width 33 height 20
